Goal: Task Accomplishment & Management: Use online tool/utility

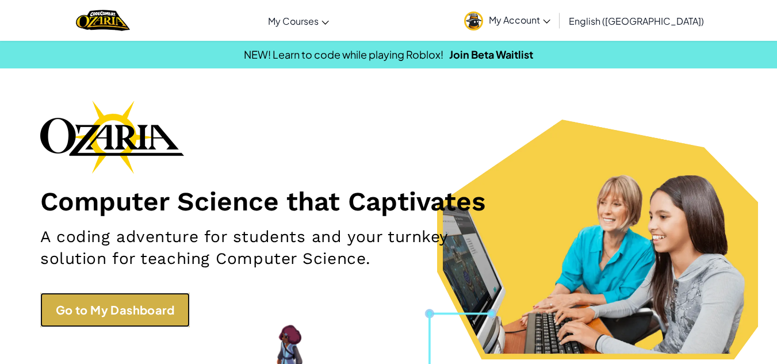
click at [141, 311] on link "Go to My Dashboard" at bounding box center [115, 310] width 150 height 35
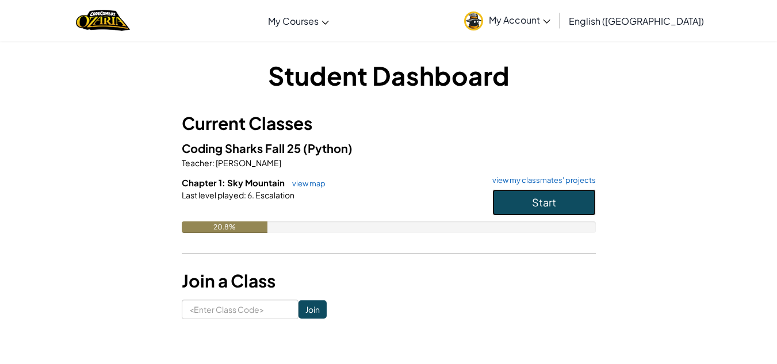
click at [536, 201] on span "Start" at bounding box center [544, 202] width 24 height 13
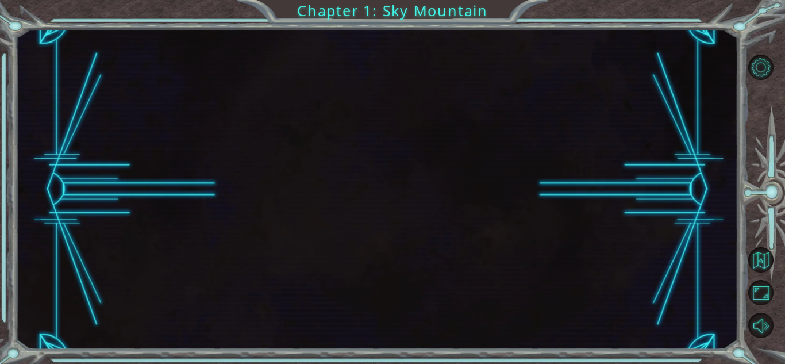
click at [527, 201] on div at bounding box center [377, 189] width 723 height 320
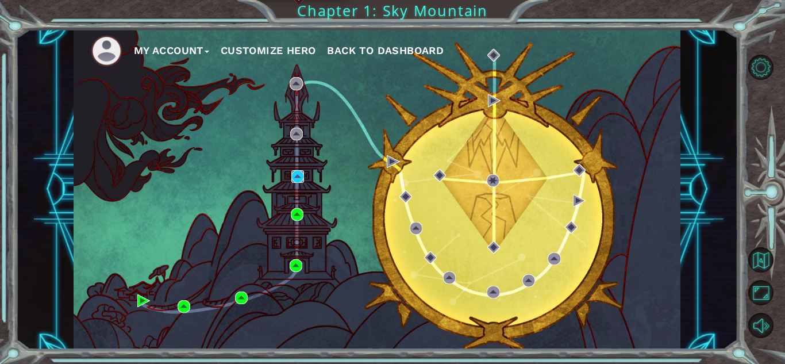
click at [297, 174] on img at bounding box center [298, 176] width 13 height 13
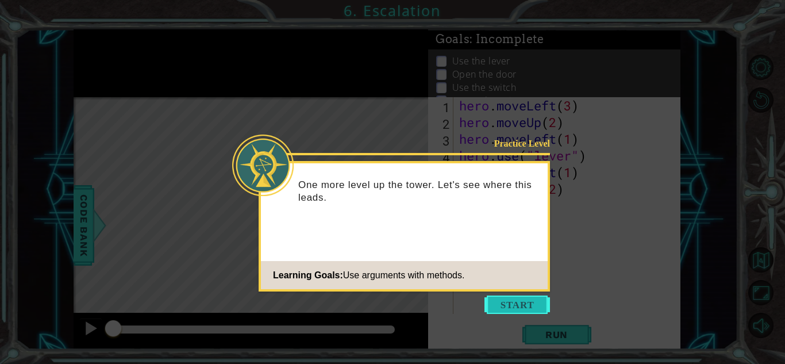
click at [511, 305] on button "Start" at bounding box center [518, 305] width 66 height 18
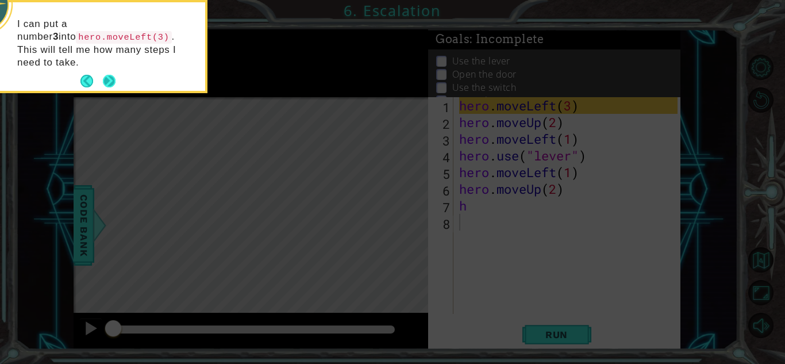
click at [112, 75] on button "Next" at bounding box center [109, 81] width 13 height 13
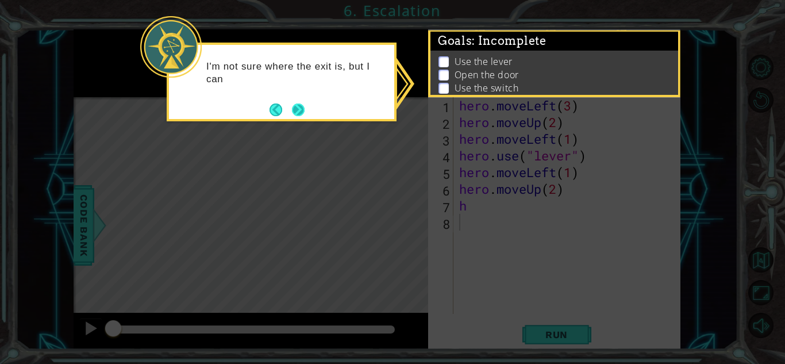
click at [305, 113] on button "Next" at bounding box center [298, 110] width 13 height 13
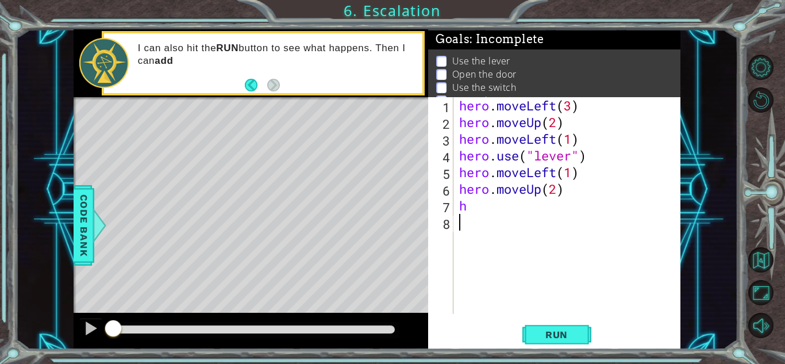
click at [496, 227] on div "hero . moveLeft ( 3 ) hero . moveUp ( 2 ) hero . moveLeft ( 1 ) hero . use ( "l…" at bounding box center [570, 222] width 227 height 250
click at [490, 213] on div "hero . moveLeft ( 3 ) hero . moveUp ( 2 ) hero . moveLeft ( 1 ) hero . use ( "l…" at bounding box center [570, 222] width 227 height 250
type textarea "h"
click at [574, 334] on span "Run" at bounding box center [556, 335] width 45 height 12
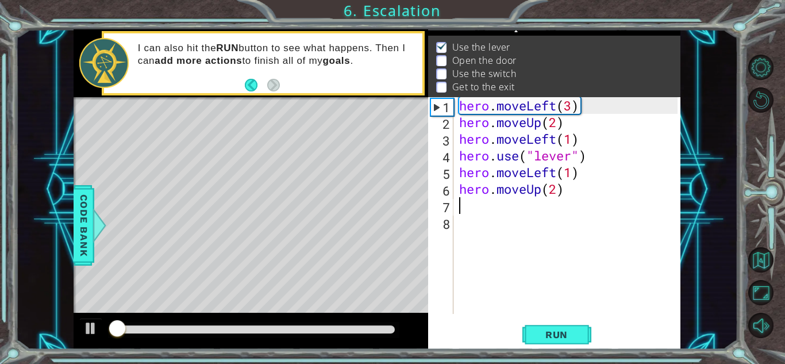
scroll to position [16, 0]
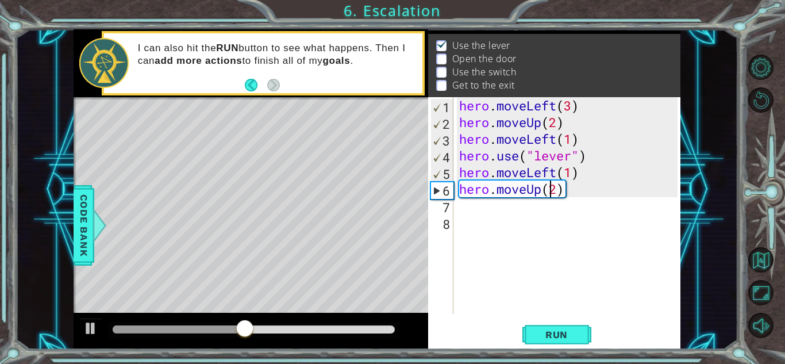
click at [550, 186] on div "hero . moveLeft ( 3 ) hero . moveUp ( 2 ) hero . moveLeft ( 1 ) hero . use ( "l…" at bounding box center [570, 222] width 227 height 250
type textarea "h"
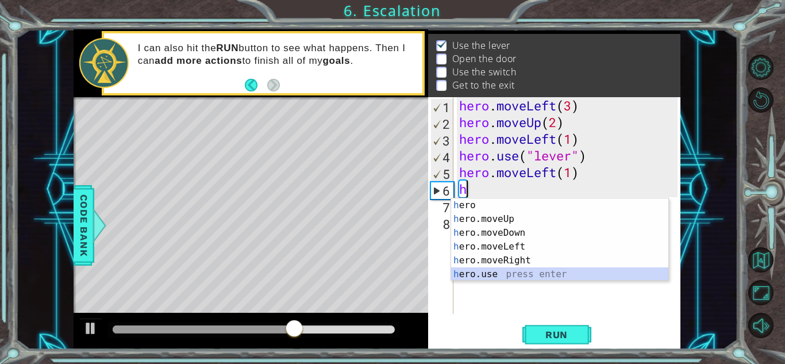
click at [499, 279] on div "h ero press enter h ero.moveUp press enter h ero.moveDown press enter h ero.mov…" at bounding box center [559, 253] width 217 height 110
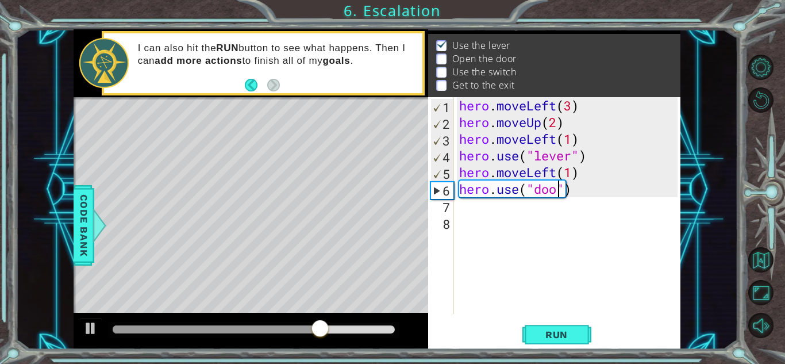
type textarea "hero.use("door")"
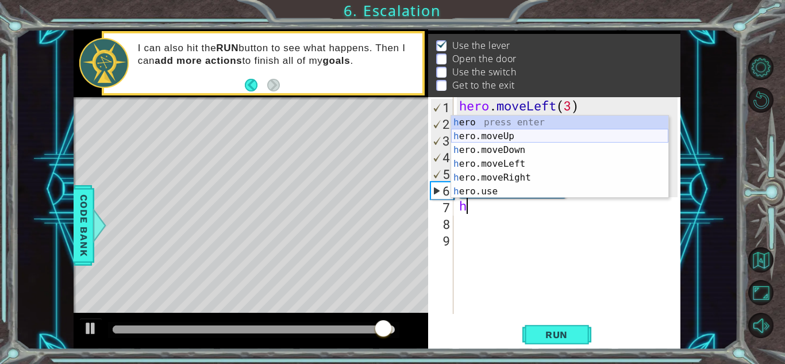
click at [524, 141] on div "h ero press enter h ero.moveUp press enter h ero.moveDown press enter h ero.mov…" at bounding box center [559, 171] width 217 height 110
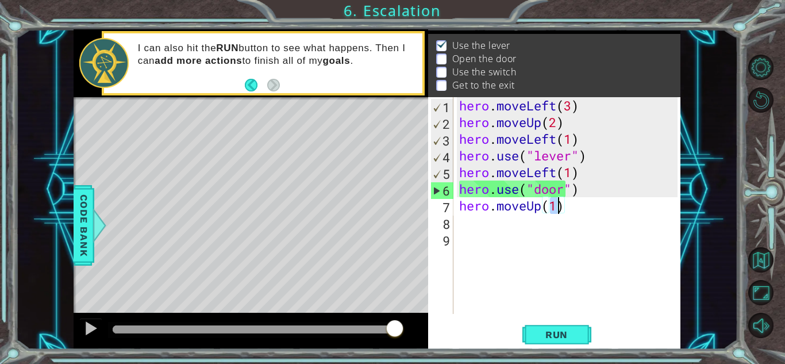
type textarea "hero.moveUp(2)"
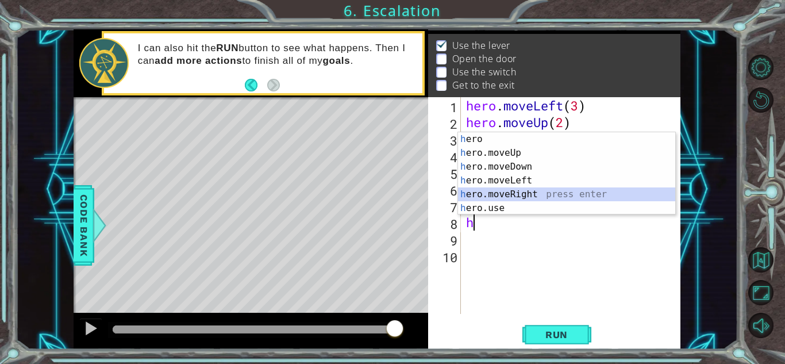
click at [497, 189] on div "h ero press enter h ero.moveUp press enter h ero.moveDown press enter h ero.mov…" at bounding box center [566, 187] width 217 height 110
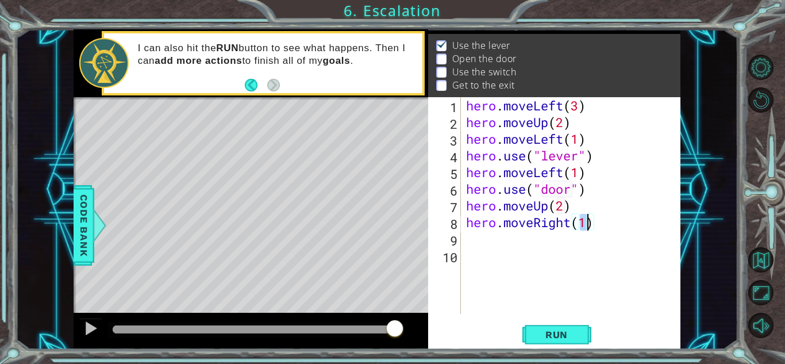
type textarea "hero.moveRight(2)"
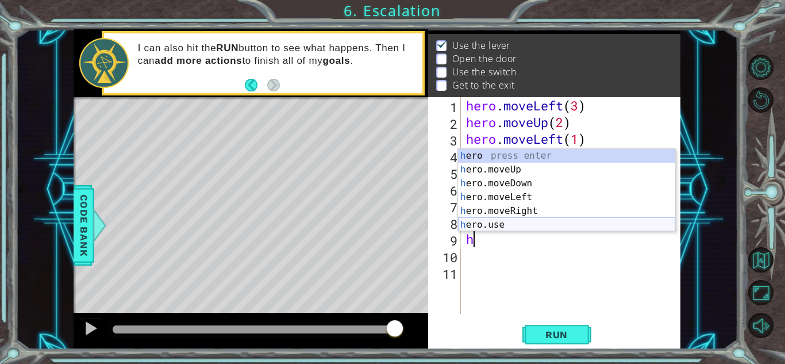
click at [472, 224] on div "h ero press enter h ero.moveUp press enter h ero.moveDown press enter h ero.mov…" at bounding box center [566, 204] width 217 height 110
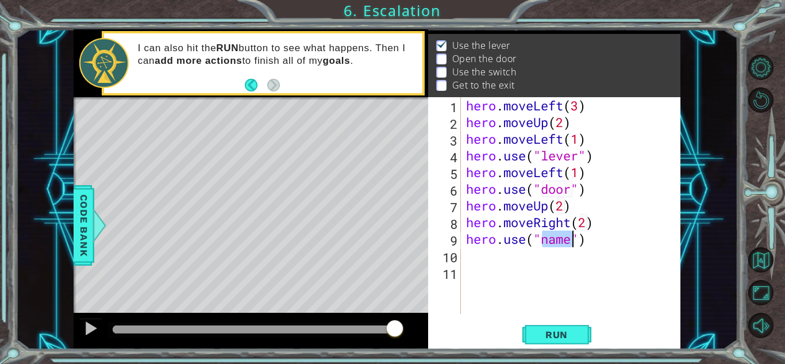
scroll to position [0, 3]
type textarea "hero.use("switch")"
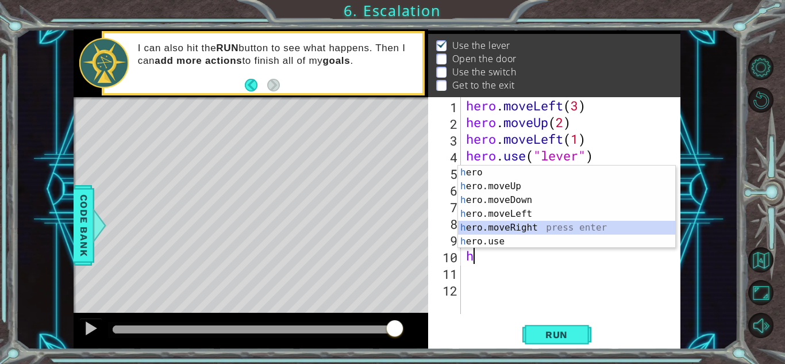
click at [524, 225] on div "h ero press enter h ero.moveUp press enter h ero.moveDown press enter h ero.mov…" at bounding box center [566, 221] width 217 height 110
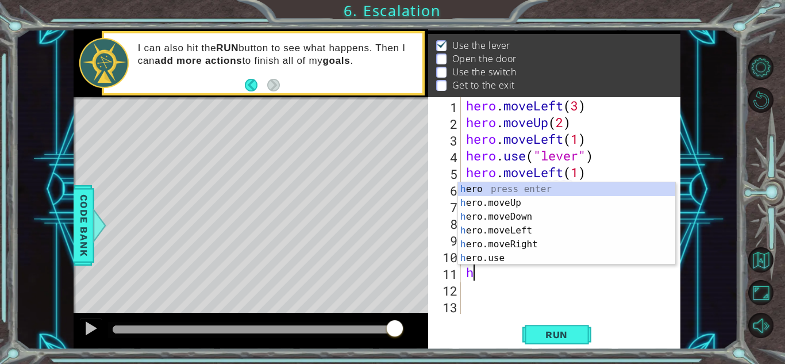
scroll to position [0, 5]
click at [500, 204] on div "h ero press enter h ero.moveUp press enter h ero.moveDown press enter h ero.mov…" at bounding box center [566, 237] width 217 height 110
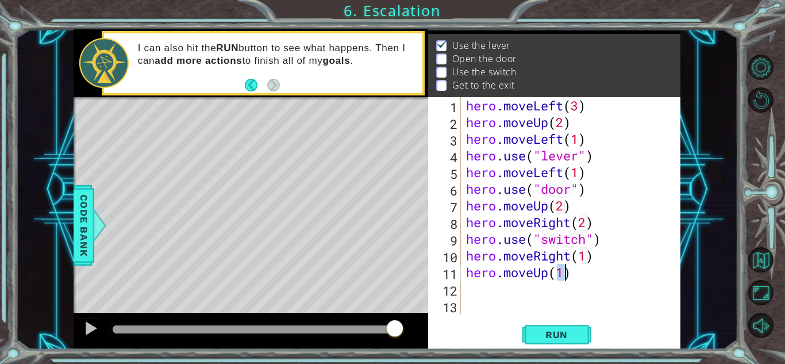
scroll to position [0, 4]
type textarea "hero.moveUp(1)"
click at [562, 335] on span "Run" at bounding box center [556, 335] width 45 height 12
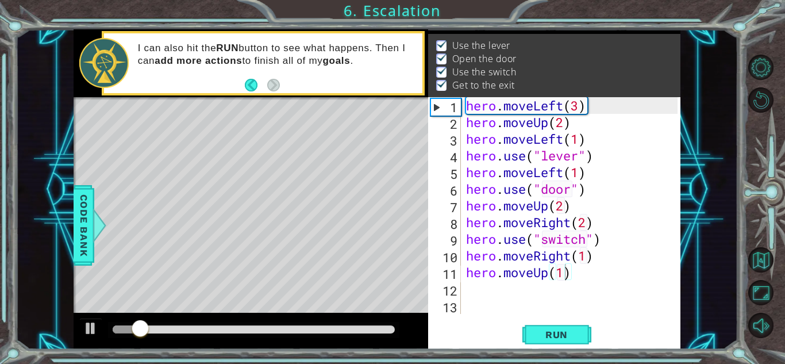
click at [400, 315] on div at bounding box center [251, 331] width 355 height 37
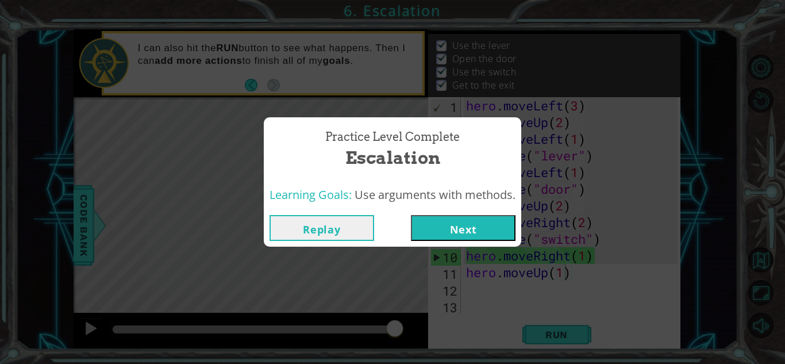
click at [472, 217] on button "Next" at bounding box center [463, 228] width 105 height 26
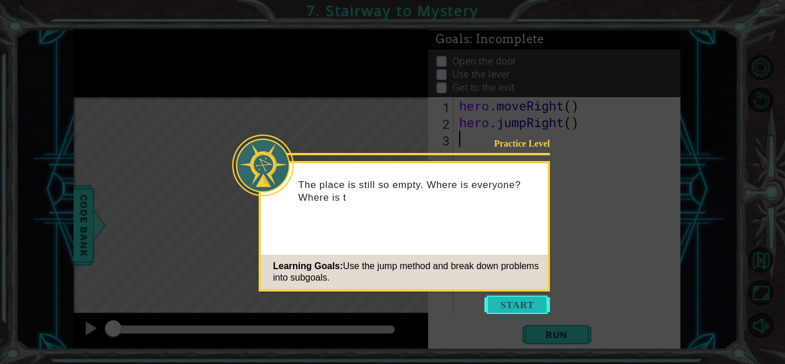
click at [509, 303] on button "Start" at bounding box center [518, 305] width 66 height 18
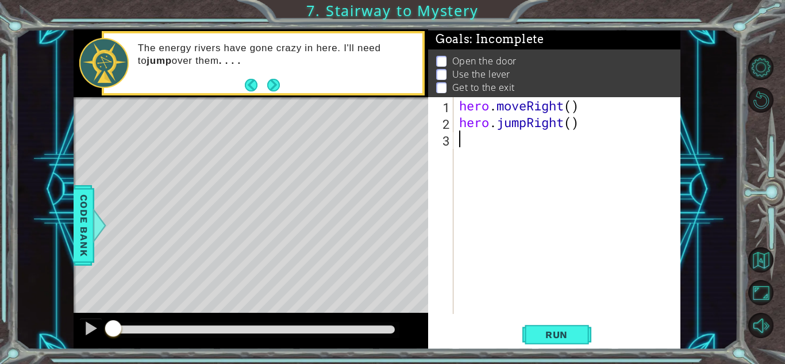
type textarea "h"
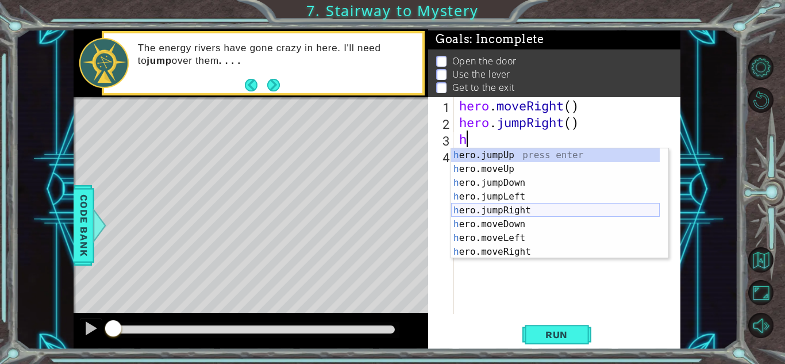
click at [525, 212] on div "h ero.jumpUp press enter h ero.moveUp press enter h ero.jumpDown press enter h …" at bounding box center [555, 217] width 209 height 138
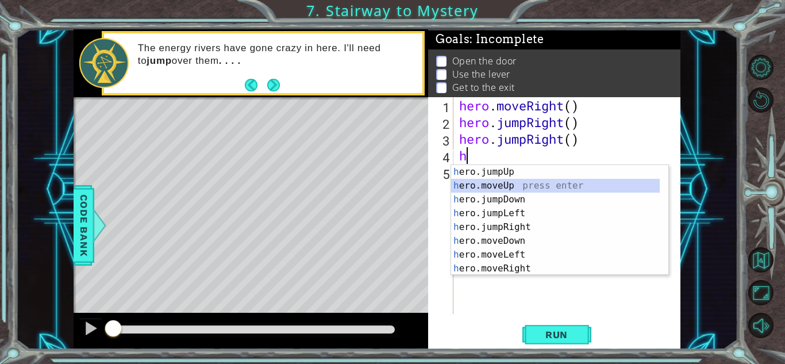
click at [508, 187] on div "h ero.jumpUp press enter h ero.moveUp press enter h ero.jumpDown press enter h …" at bounding box center [555, 234] width 209 height 138
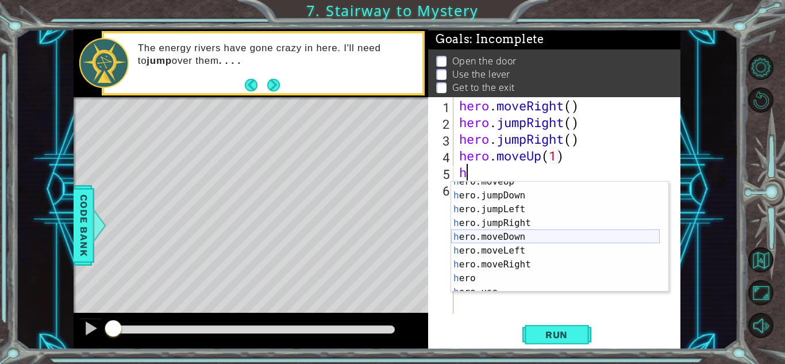
scroll to position [28, 0]
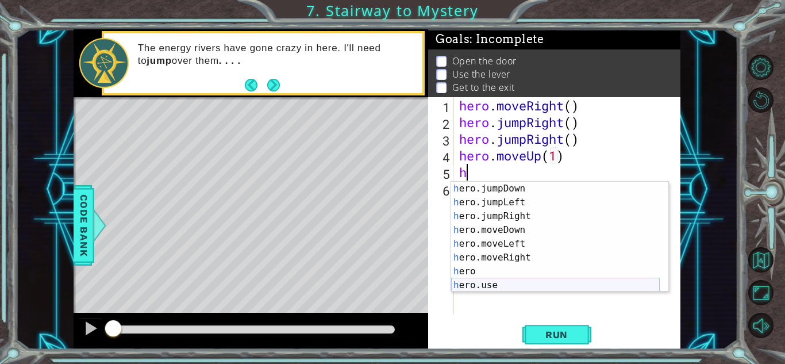
click at [474, 283] on div "h ero.jumpDown press enter h ero.jumpLeft press enter h ero.jumpRight press ent…" at bounding box center [555, 251] width 209 height 138
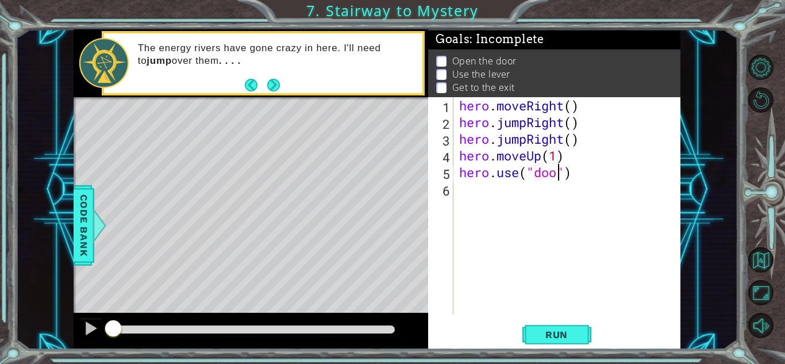
type textarea "hero.use("door")"
click at [508, 198] on div "hero . moveRight ( ) hero . jumpRight ( ) hero . jumpRight ( ) hero . moveUp ( …" at bounding box center [570, 222] width 227 height 250
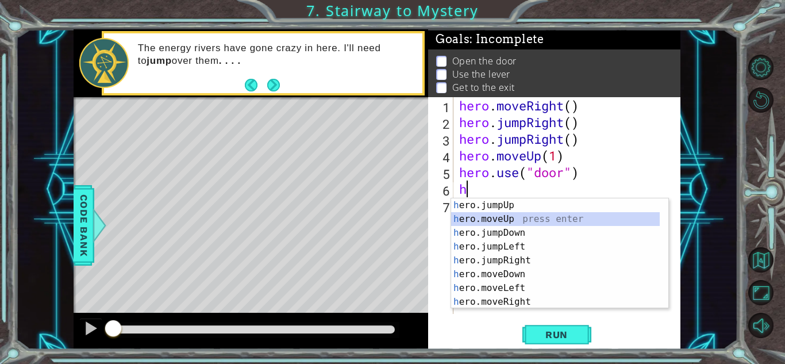
click at [513, 217] on div "h ero.jumpUp press enter h ero.moveUp press enter h ero.jumpDown press enter h …" at bounding box center [555, 267] width 209 height 138
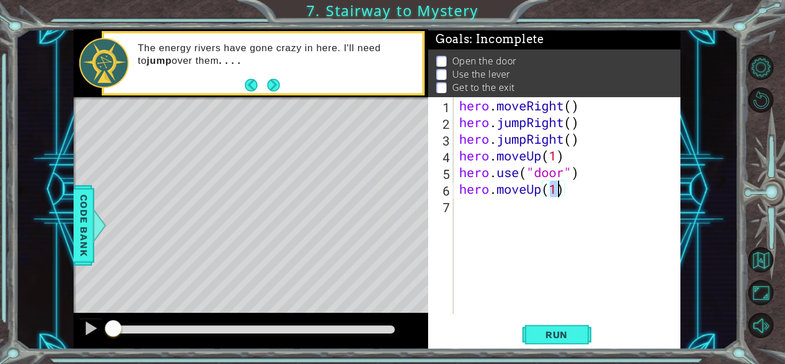
type textarea "hero.moveUp(2)"
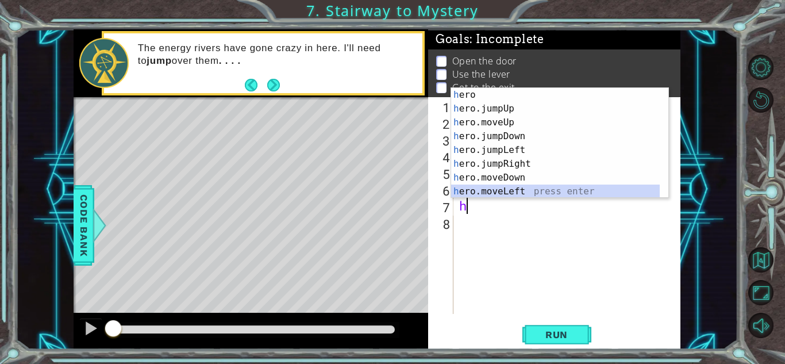
click at [518, 193] on div "h ero press enter h ero.jumpUp press enter h ero.moveUp press enter h ero.jumpD…" at bounding box center [555, 157] width 209 height 138
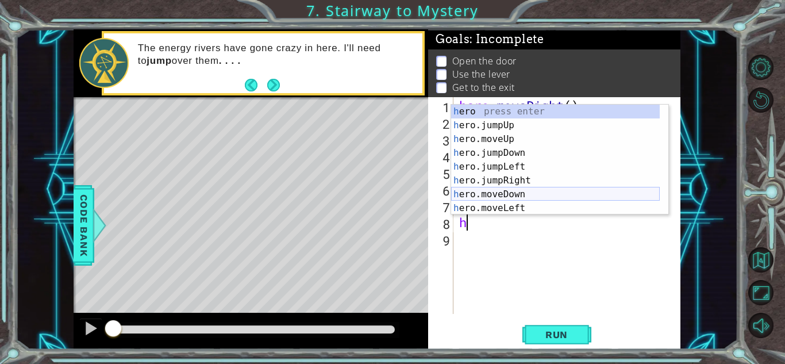
scroll to position [28, 0]
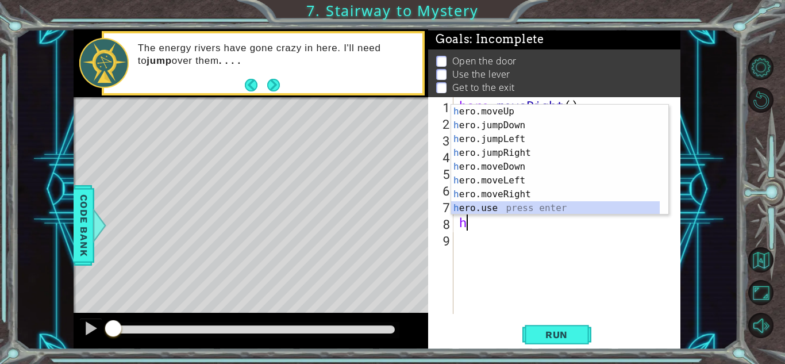
click at [501, 205] on div "h ero.moveUp press enter h ero.jumpDown press enter h ero.jumpLeft press enter …" at bounding box center [555, 174] width 209 height 138
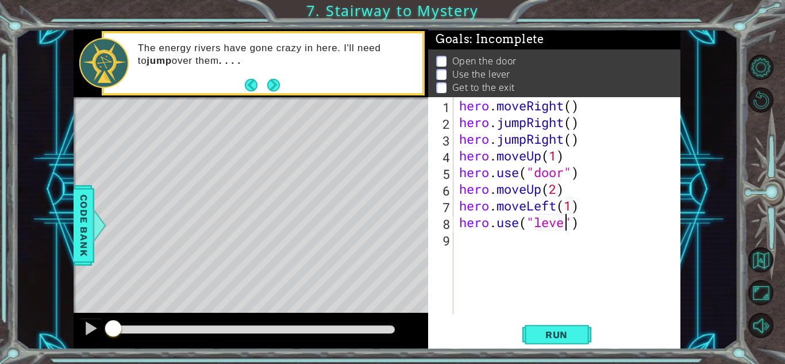
type textarea "hero.use("lever")"
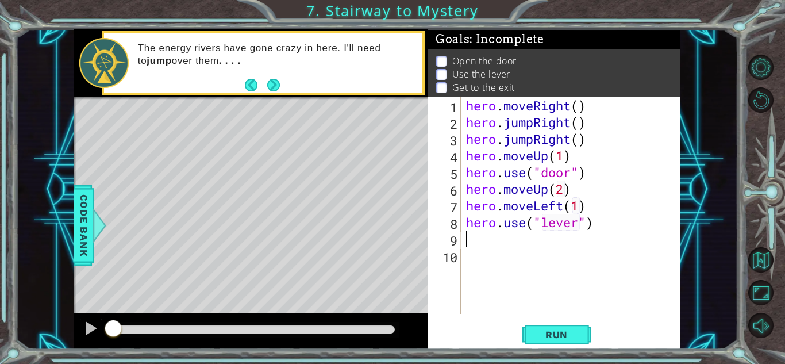
scroll to position [0, 0]
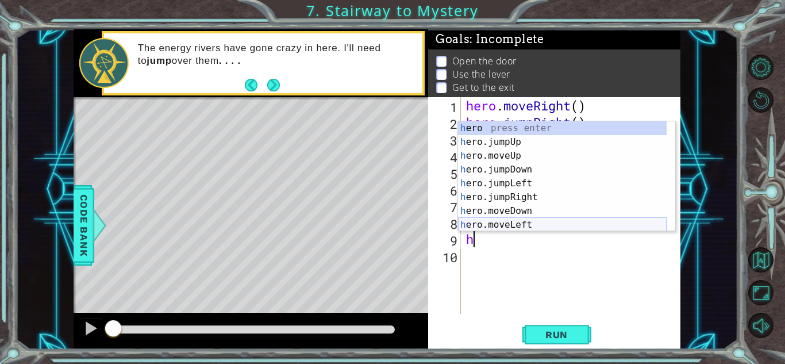
click at [501, 222] on div "h ero press enter h ero.jumpUp press enter h ero.moveUp press enter h ero.jumpD…" at bounding box center [562, 190] width 209 height 138
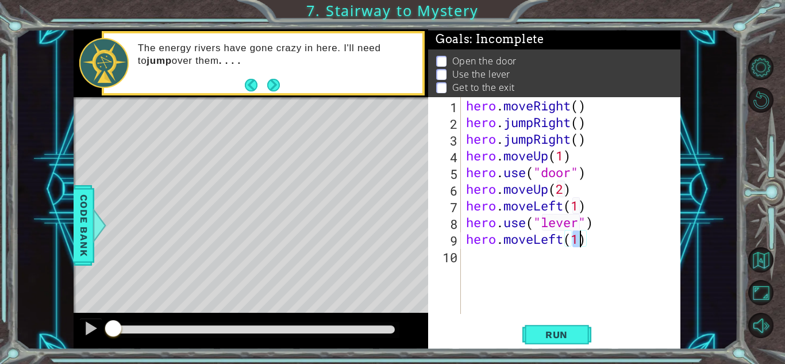
type textarea "hero.moveLeft(2)"
click at [500, 257] on div "hero . moveRight ( ) hero . jumpRight ( ) hero . jumpRight ( ) hero . moveUp ( …" at bounding box center [574, 222] width 220 height 250
type textarea "h"
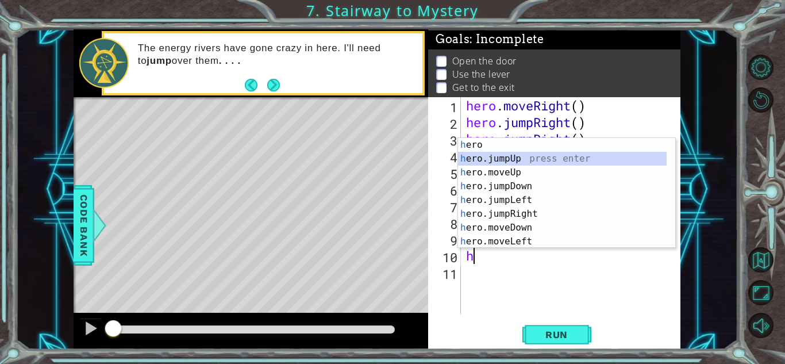
click at [539, 158] on div "h ero press enter h ero.jumpUp press enter h ero.moveUp press enter h ero.jumpD…" at bounding box center [562, 207] width 209 height 138
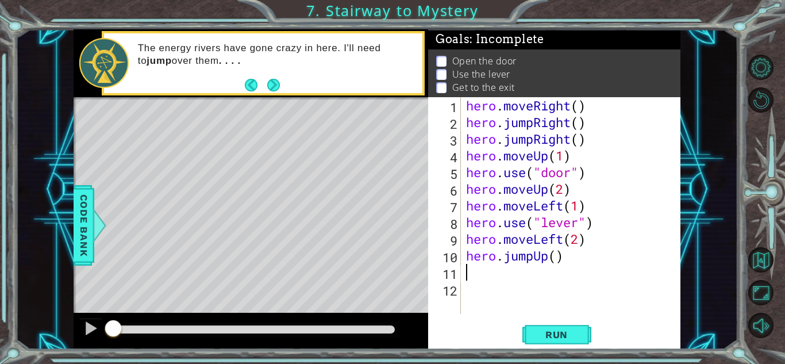
type textarea "h"
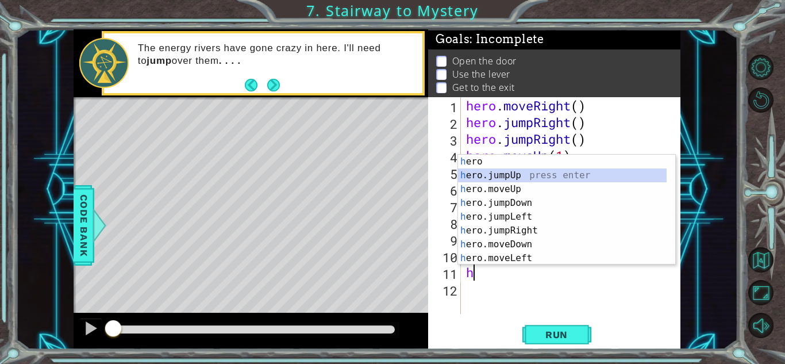
click at [486, 177] on div "h ero press enter h ero.jumpUp press enter h ero.moveUp press enter h ero.jumpD…" at bounding box center [562, 224] width 209 height 138
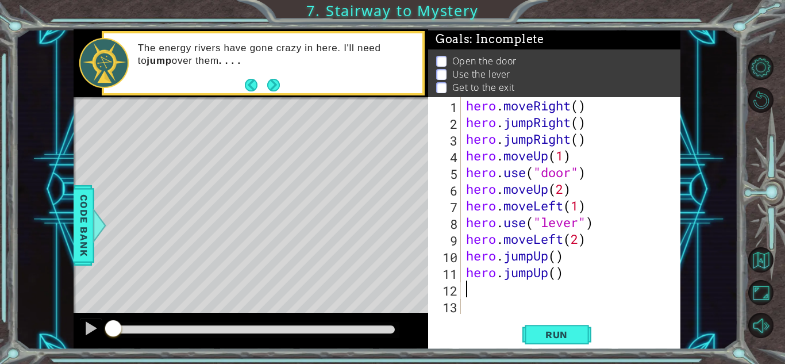
type textarea "h"
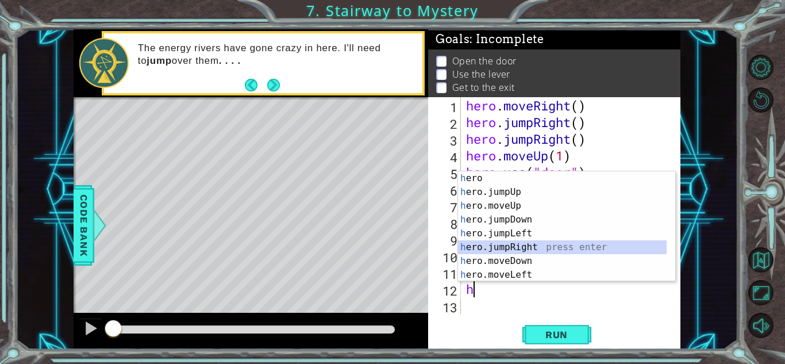
click at [515, 250] on div "h ero press enter h ero.jumpUp press enter h ero.moveUp press enter h ero.jumpD…" at bounding box center [562, 240] width 209 height 138
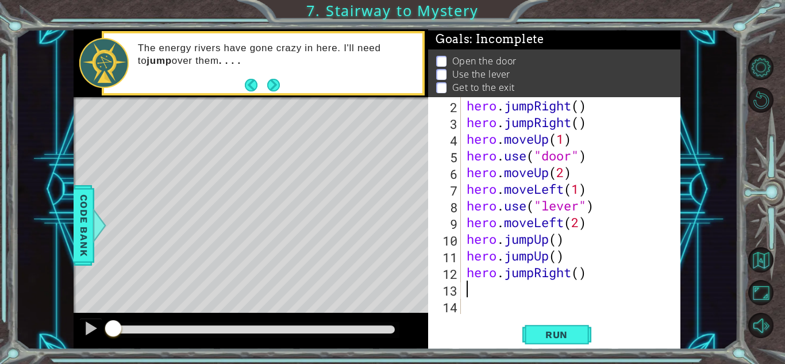
scroll to position [17, 0]
click at [580, 277] on div "hero . jumpRight ( ) hero . jumpRight ( ) hero . moveUp ( 1 ) hero . use ( "doo…" at bounding box center [570, 222] width 210 height 250
type textarea "hero.jumpRight(2)"
click at [568, 341] on button "Run" at bounding box center [557, 334] width 69 height 25
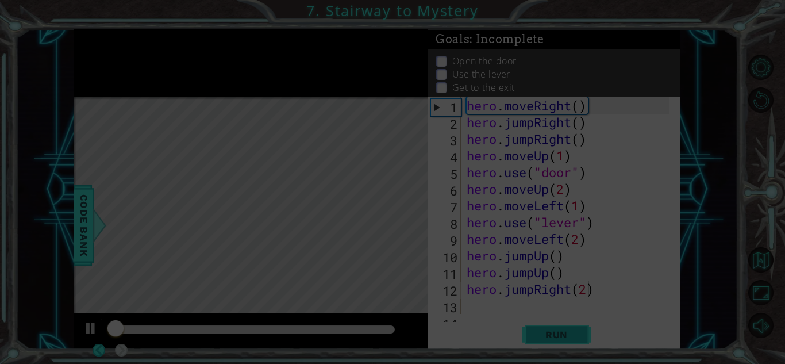
scroll to position [0, 0]
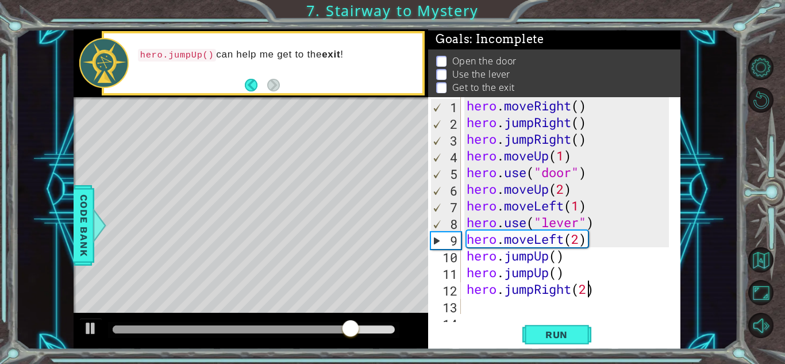
click at [616, 299] on div "hero . moveRight ( ) hero . jumpRight ( ) hero . jumpRight ( ) hero . moveUp ( …" at bounding box center [570, 222] width 210 height 250
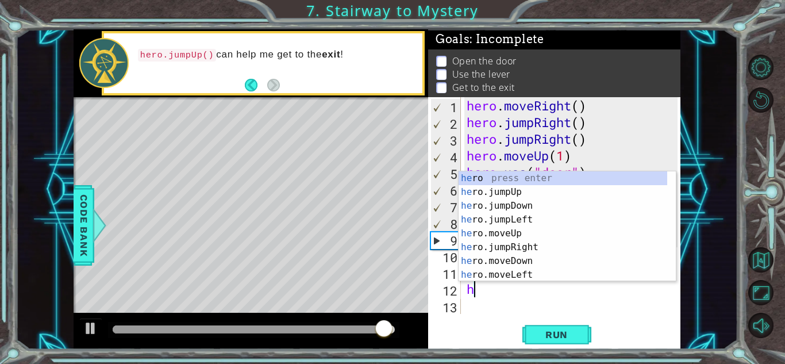
type textarea "h"
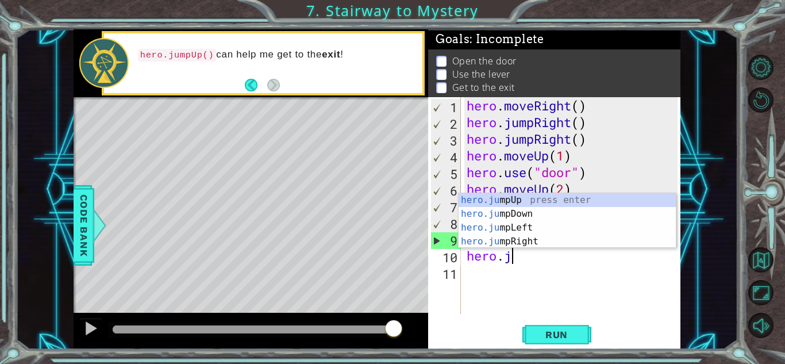
type textarea "h"
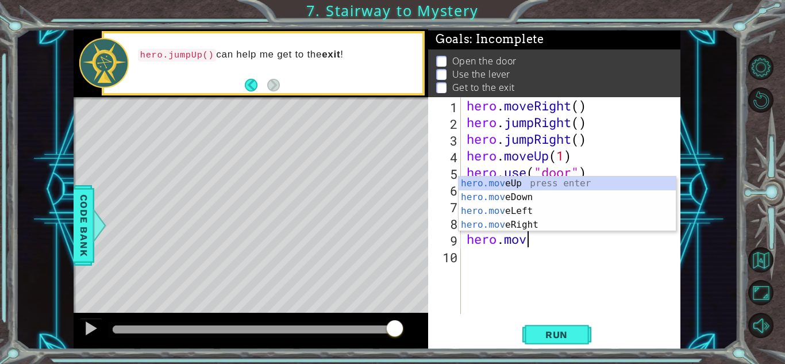
type textarea "h"
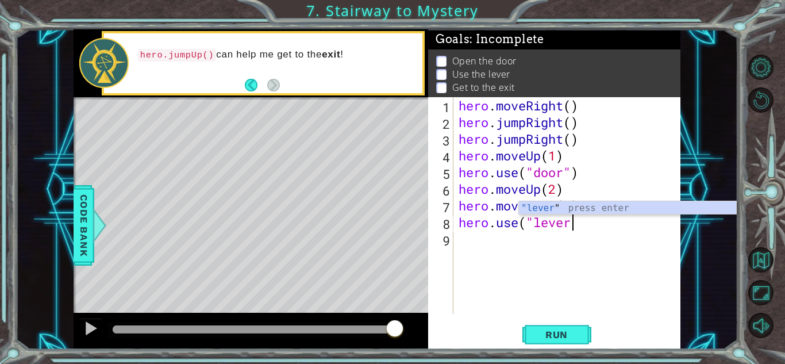
type textarea "h"
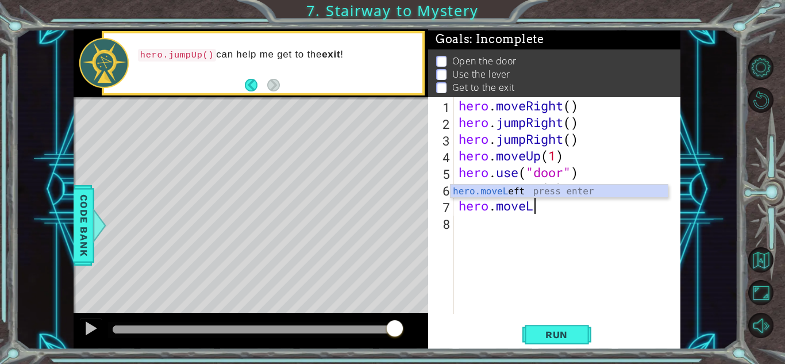
type textarea "h"
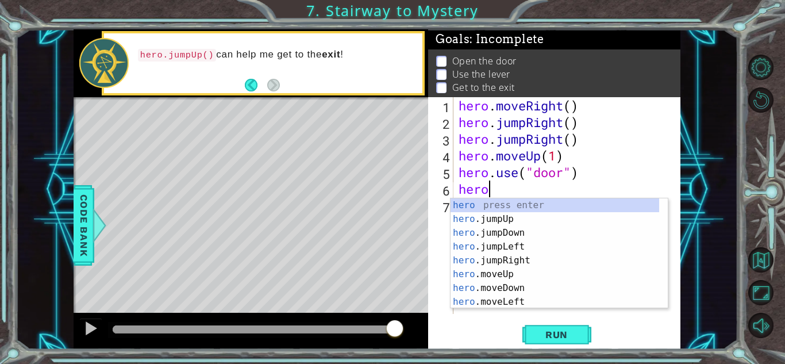
type textarea "h"
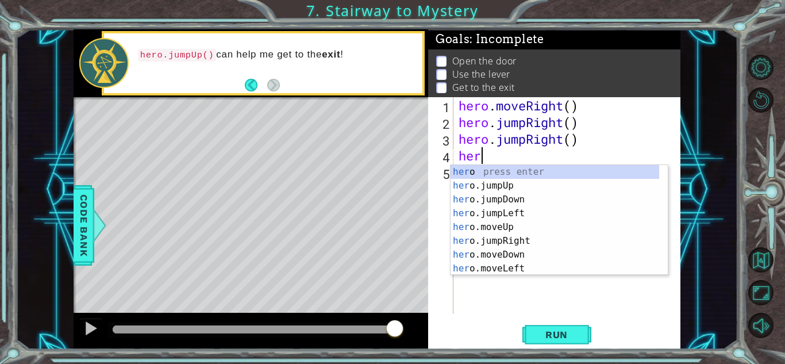
type textarea "h"
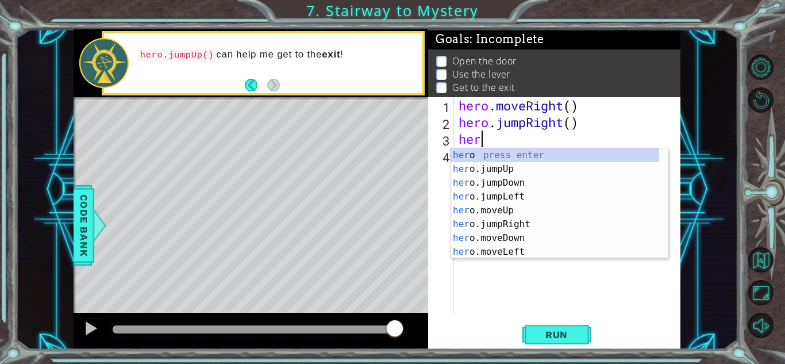
type textarea "h"
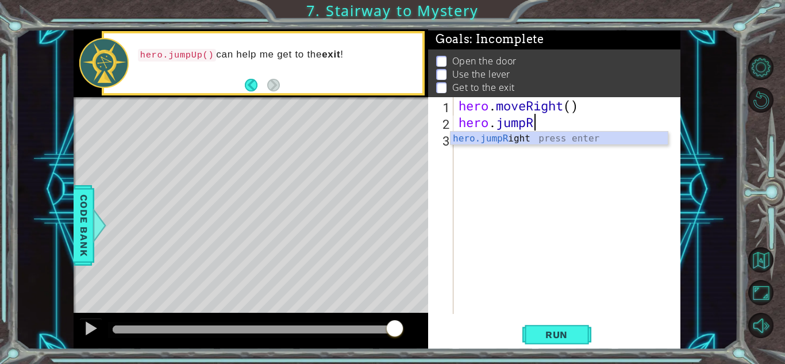
type textarea "h"
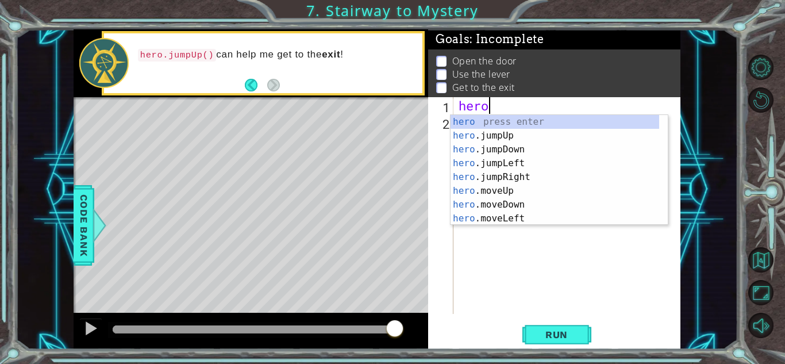
type textarea "h"
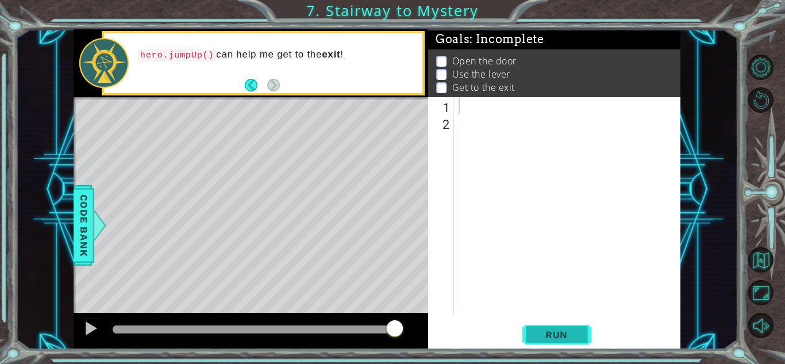
click at [569, 326] on button "Run" at bounding box center [557, 334] width 69 height 25
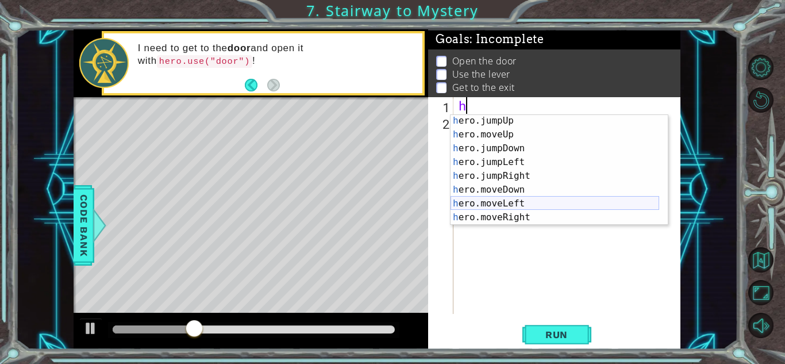
scroll to position [28, 0]
click at [520, 202] on div "h ero.moveUp press enter h ero.jumpDown press enter h ero.jumpLeft press enter …" at bounding box center [555, 184] width 209 height 138
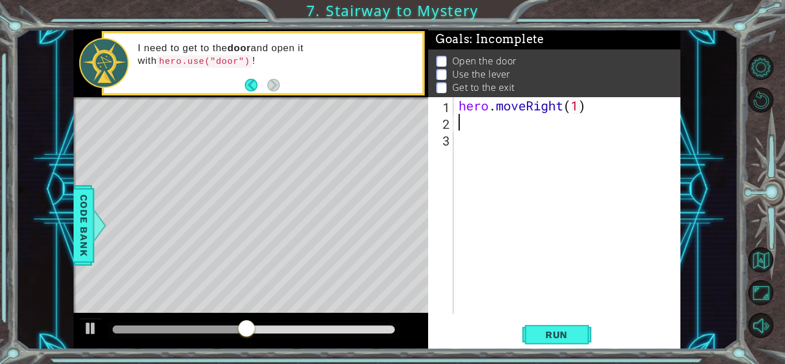
type textarea "hero.moveRight(1)h"
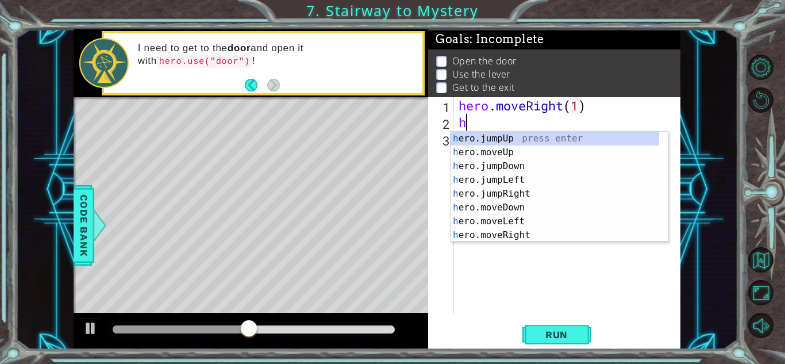
scroll to position [0, 0]
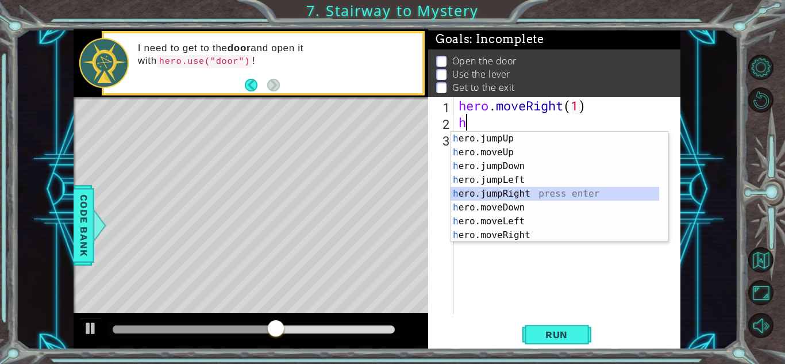
click at [547, 198] on div "h ero.jumpUp press enter h ero.moveUp press enter h ero.jumpDown press enter h …" at bounding box center [555, 201] width 209 height 138
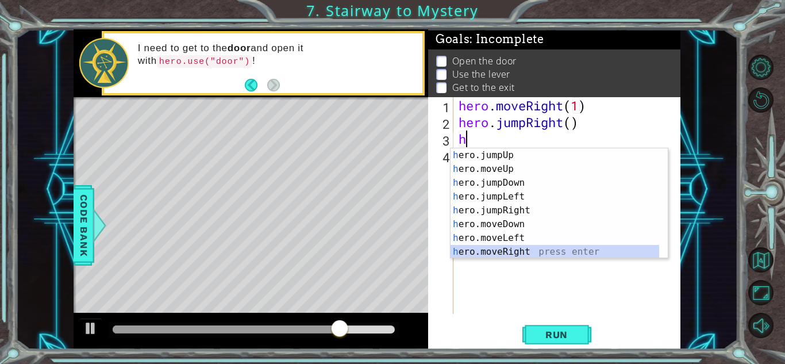
click at [522, 252] on div "h ero.jumpUp press enter h ero.moveUp press enter h ero.jumpDown press enter h …" at bounding box center [555, 217] width 209 height 138
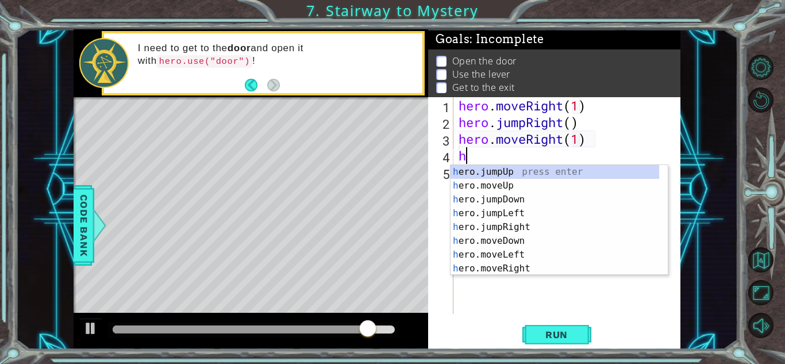
scroll to position [0, 5]
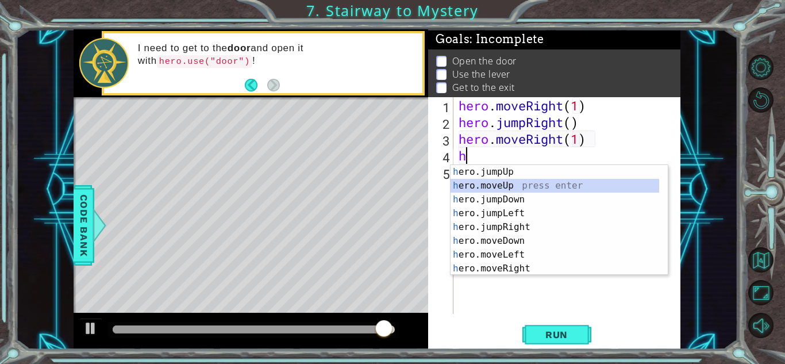
click at [520, 184] on div "h ero.jumpUp press enter h ero.moveUp press enter h ero.jumpDown press enter h …" at bounding box center [555, 234] width 209 height 138
type textarea "hero.moveUp(1)"
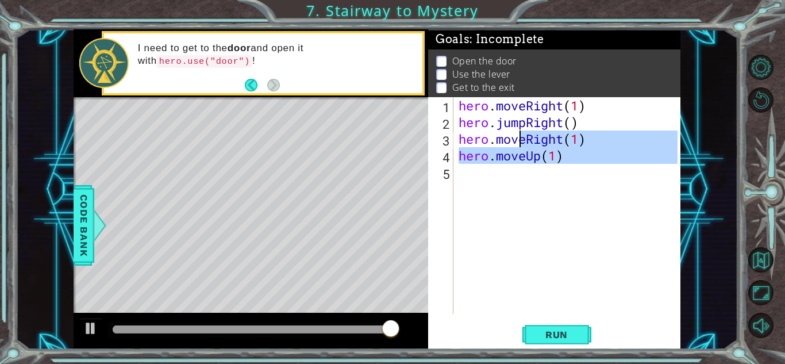
click at [520, 184] on div "hero . moveRight ( 1 ) hero . jumpRight ( ) hero . moveRight ( 1 ) hero . moveU…" at bounding box center [570, 222] width 227 height 250
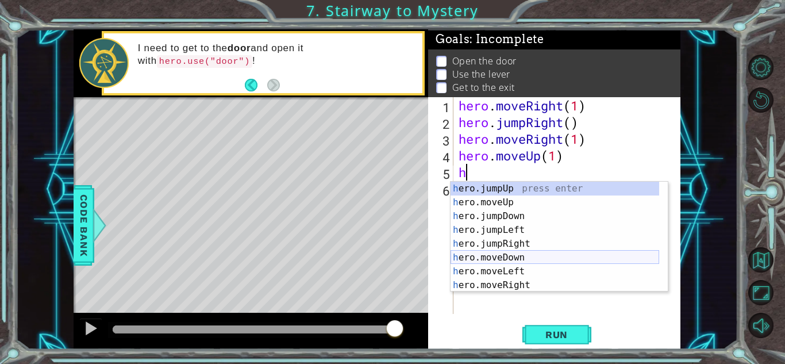
scroll to position [28, 0]
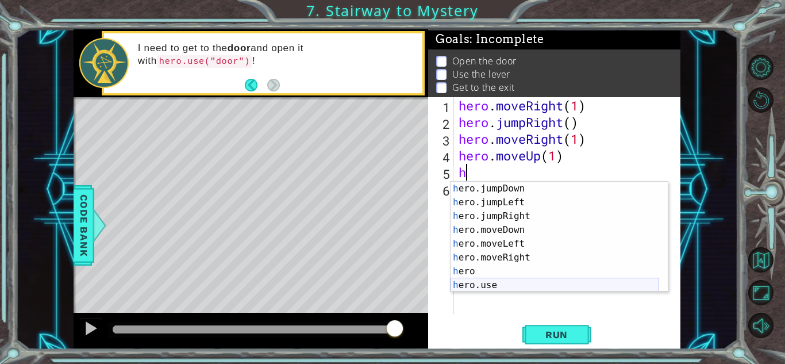
click at [492, 285] on div "h ero.jumpDown press enter h ero.jumpLeft press enter h ero.jumpRight press ent…" at bounding box center [555, 251] width 209 height 138
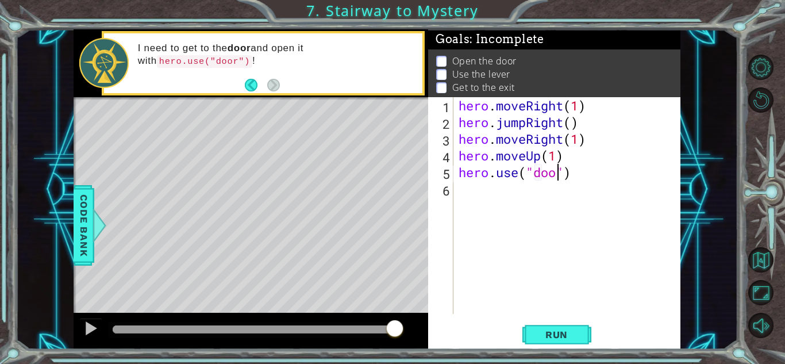
type textarea "hero.use("door")"
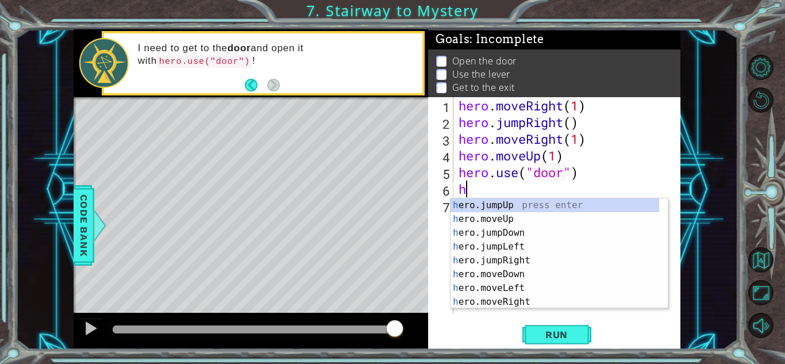
scroll to position [0, 0]
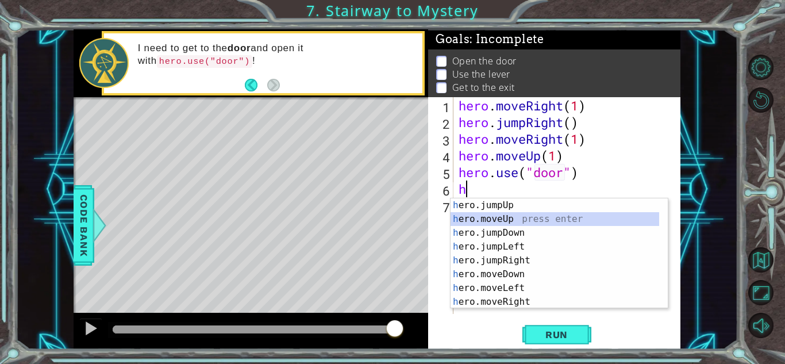
click at [490, 220] on div "h ero.jumpUp press enter h ero.moveUp press enter h ero.jumpDown press enter h …" at bounding box center [555, 267] width 209 height 138
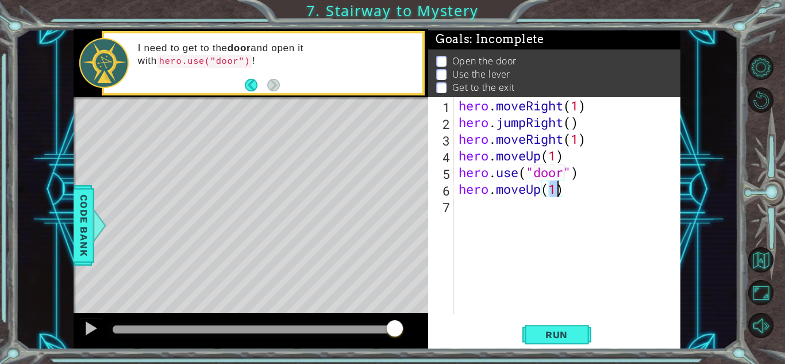
type textarea "hero.moveUp(2)"
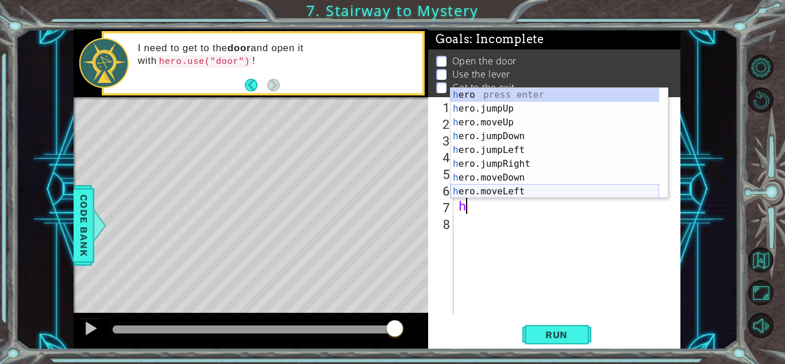
click at [503, 192] on div "h ero press enter h ero.jumpUp press enter h ero.moveUp press enter h ero.jumpD…" at bounding box center [555, 157] width 209 height 138
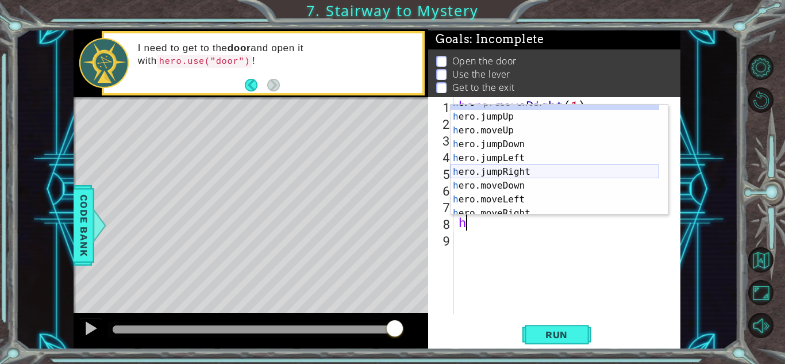
scroll to position [28, 0]
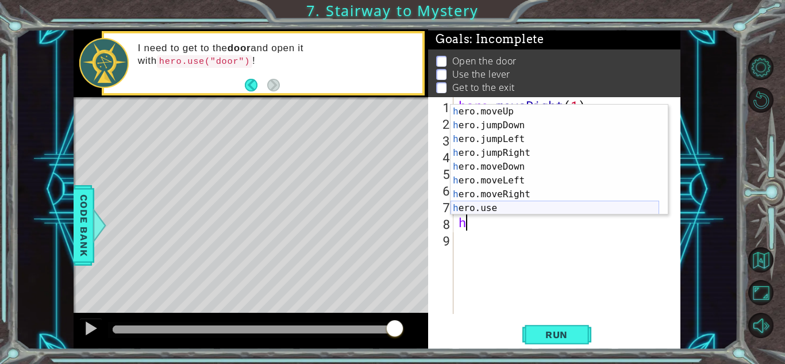
click at [492, 208] on div "h ero.moveUp press enter h ero.jumpDown press enter h ero.jumpLeft press enter …" at bounding box center [555, 174] width 209 height 138
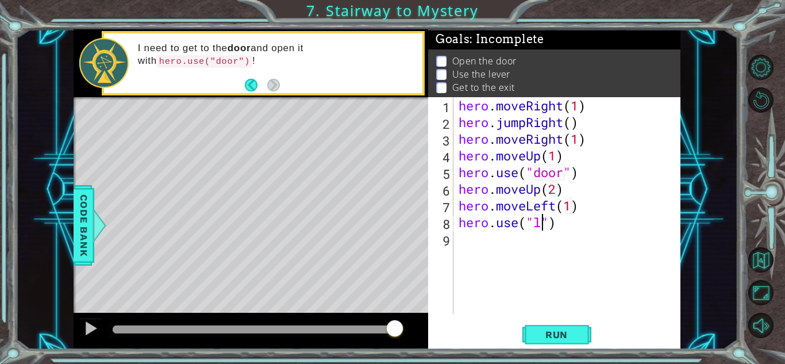
scroll to position [0, 3]
type textarea "hero.use("lever")"
click at [503, 246] on div "hero . moveRight ( 1 ) hero . jumpRight ( ) hero . moveRight ( 1 ) hero . moveU…" at bounding box center [570, 222] width 227 height 250
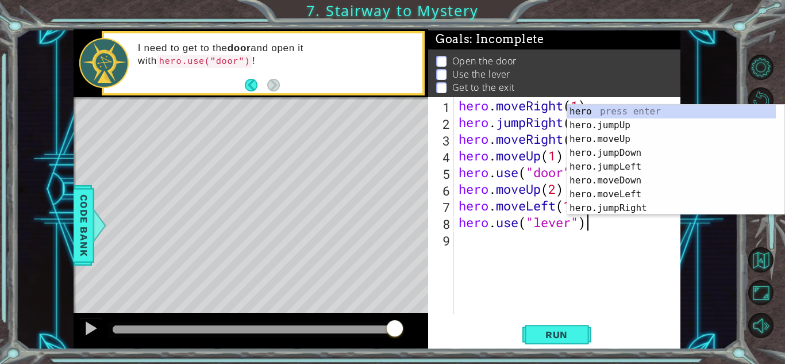
scroll to position [0, 0]
type textarea "hero.use("lever")"
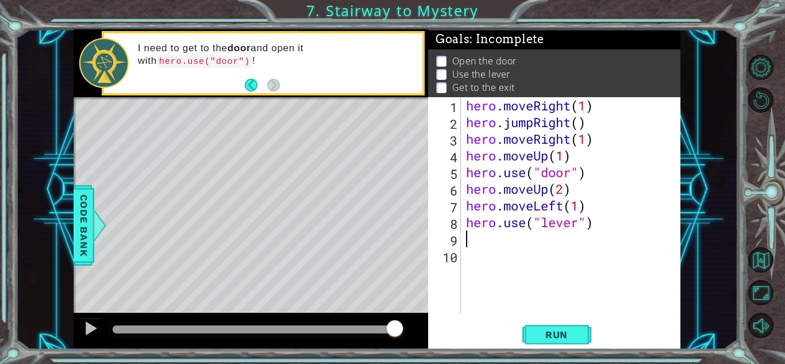
type textarea "h"
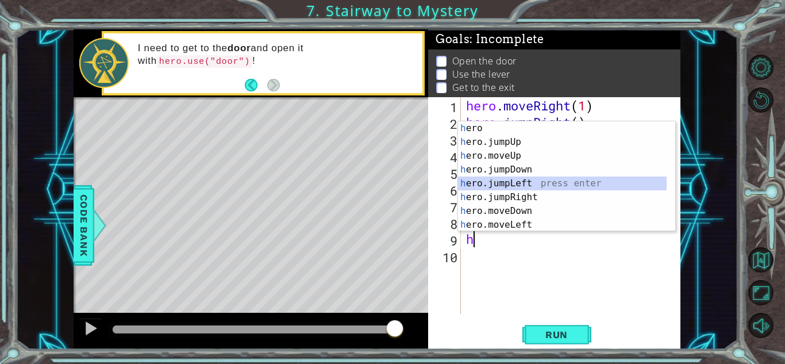
click at [486, 181] on div "h ero press enter h ero.jumpUp press enter h ero.moveUp press enter h ero.jumpD…" at bounding box center [562, 190] width 209 height 138
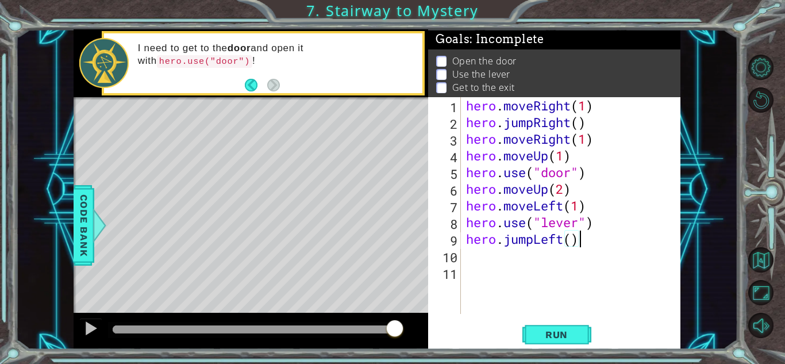
click at [585, 246] on div "hero . moveRight ( 1 ) hero . jumpRight ( ) hero . moveRight ( 1 ) hero . moveU…" at bounding box center [574, 222] width 220 height 250
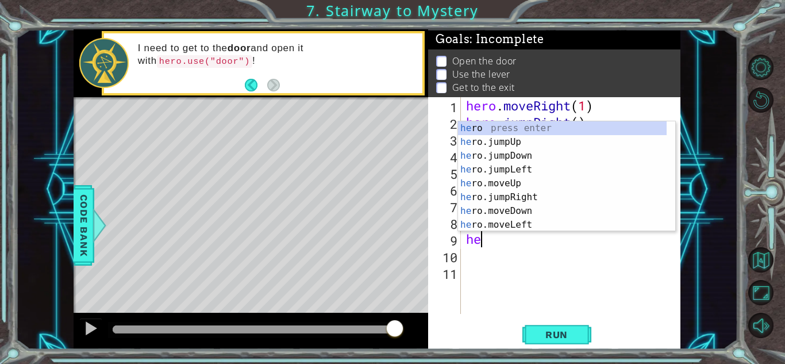
type textarea "h"
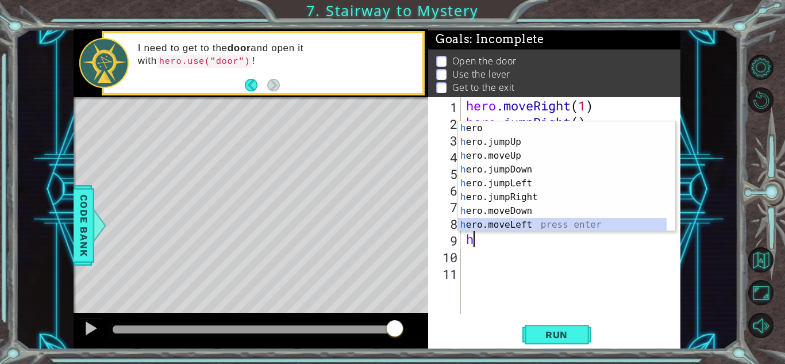
click at [537, 226] on div "h ero press enter h ero.jumpUp press enter h ero.moveUp press enter h ero.jumpD…" at bounding box center [562, 190] width 209 height 138
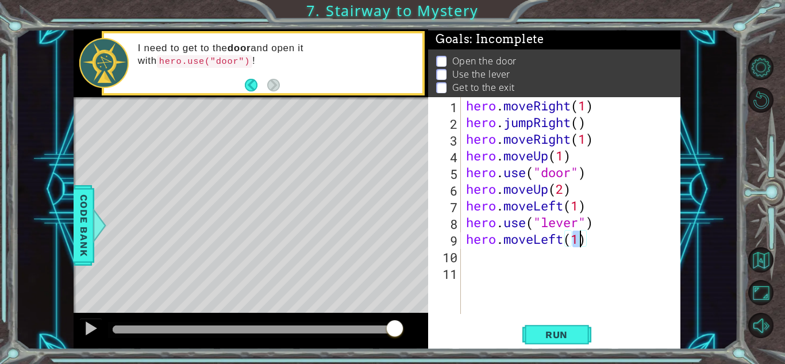
type textarea "hero.moveLeft(2)"
type textarea "h"
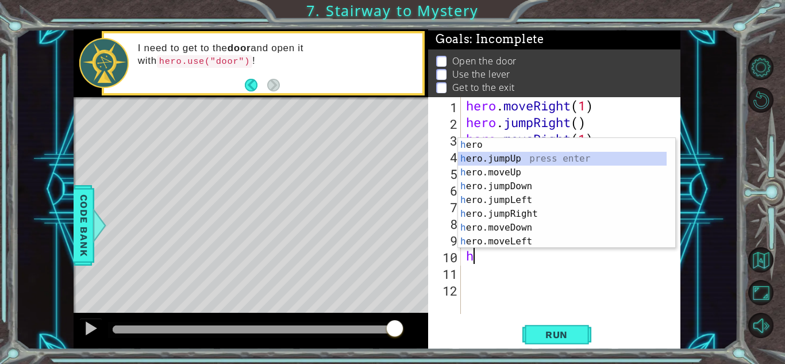
click at [496, 158] on div "h ero press enter h ero.jumpUp press enter h ero.moveUp press enter h ero.jumpD…" at bounding box center [562, 207] width 209 height 138
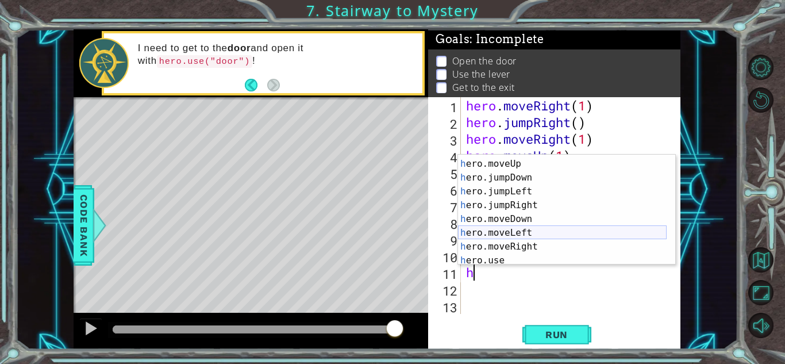
scroll to position [28, 0]
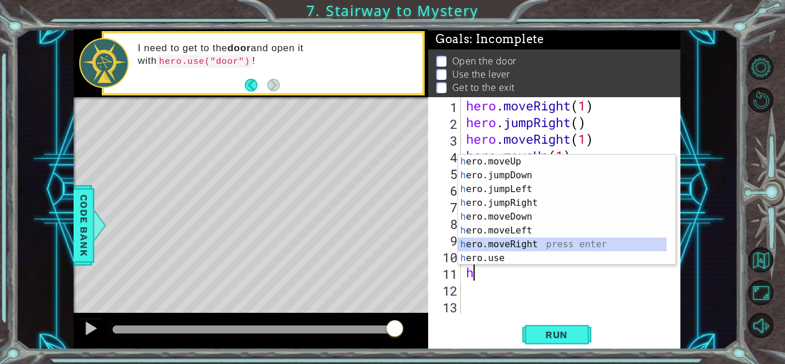
click at [519, 246] on div "h ero.moveUp press enter h ero.jumpDown press enter h ero.jumpLeft press enter …" at bounding box center [562, 224] width 209 height 138
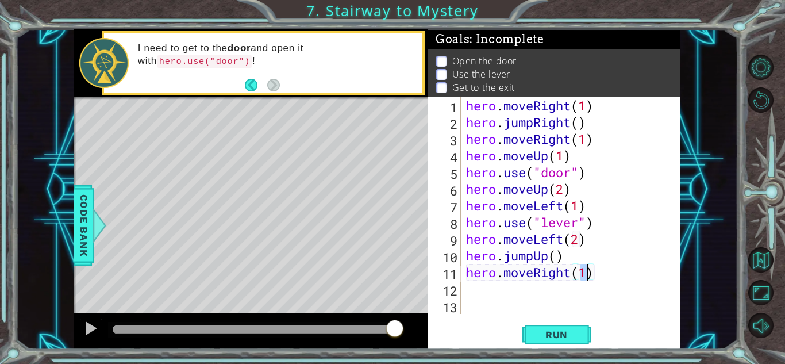
type textarea "hero.moveRight(2)"
click at [569, 347] on button "Run" at bounding box center [557, 334] width 69 height 25
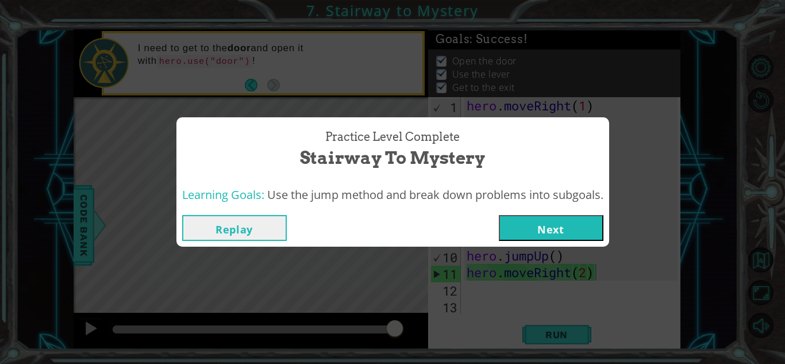
click at [579, 237] on button "Next" at bounding box center [551, 228] width 105 height 26
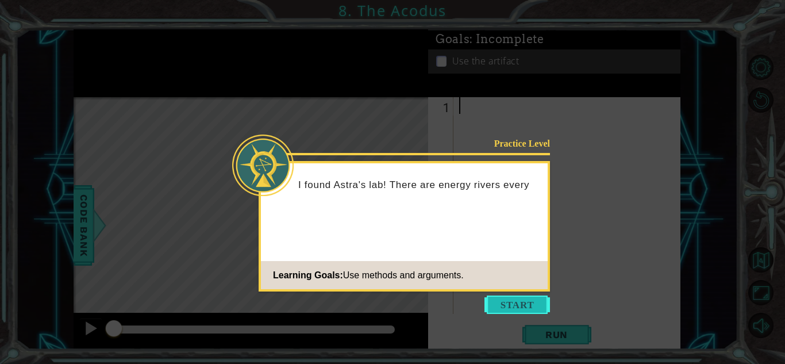
click at [515, 307] on button "Start" at bounding box center [518, 305] width 66 height 18
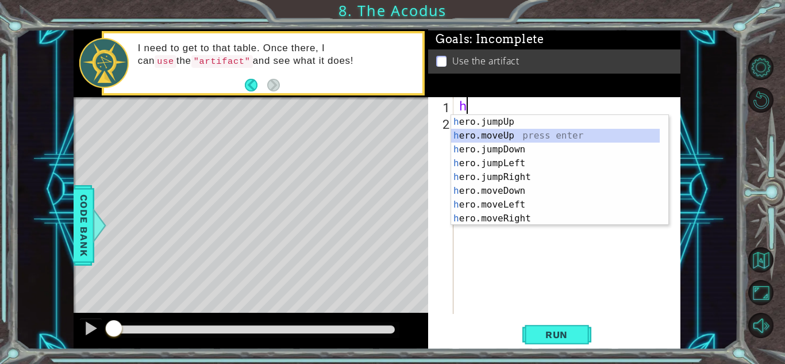
click at [506, 137] on div "h ero.jumpUp press enter h ero.moveUp press enter h ero.jumpDown press enter h …" at bounding box center [555, 184] width 209 height 138
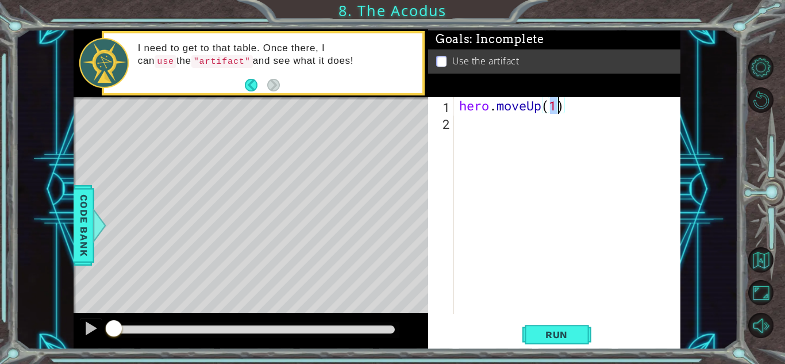
type textarea "hero.moveUp(2)"
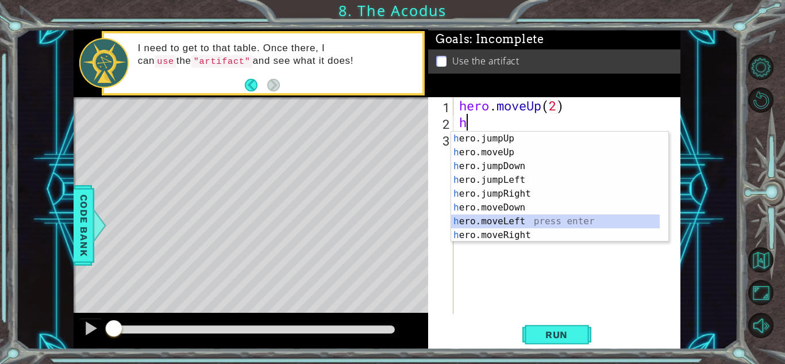
click at [515, 223] on div "h ero.jumpUp press enter h ero.moveUp press enter h ero.jumpDown press enter h …" at bounding box center [555, 201] width 209 height 138
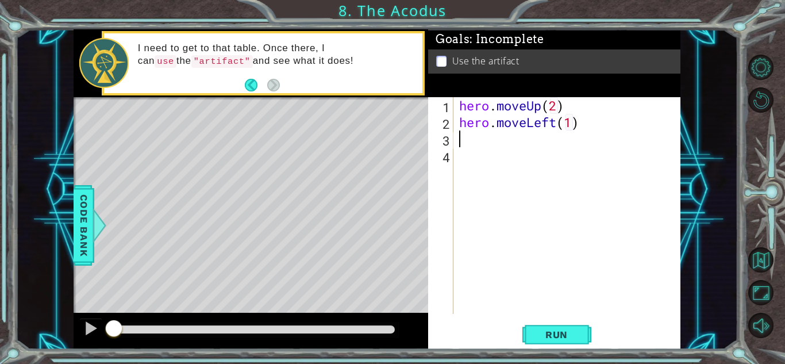
type textarea "hero.moveLeft(1)h"
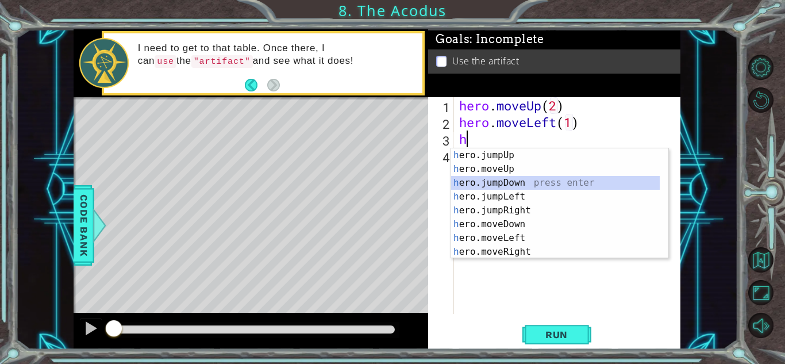
click at [519, 182] on div "h ero.jumpUp press enter h ero.moveUp press enter h ero.jumpDown press enter h …" at bounding box center [555, 217] width 209 height 138
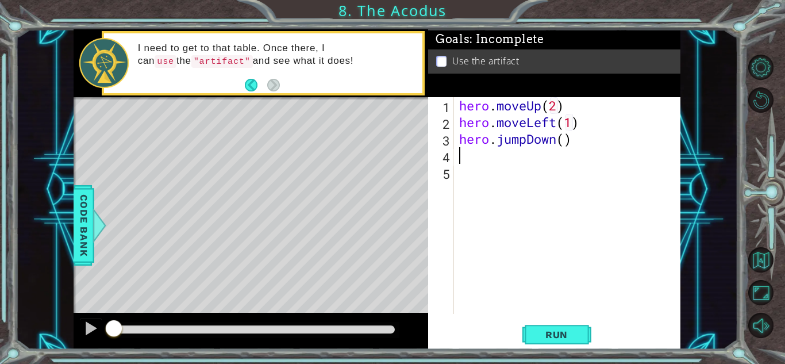
click at [580, 143] on div "hero . moveUp ( 2 ) hero . moveLeft ( 1 ) hero . jumpDown ( )" at bounding box center [570, 222] width 227 height 250
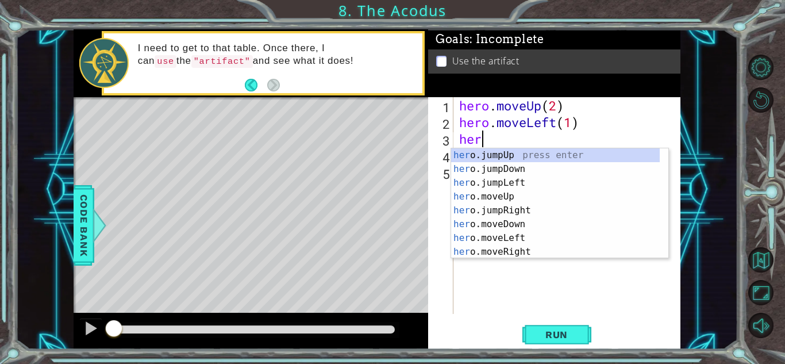
type textarea "h"
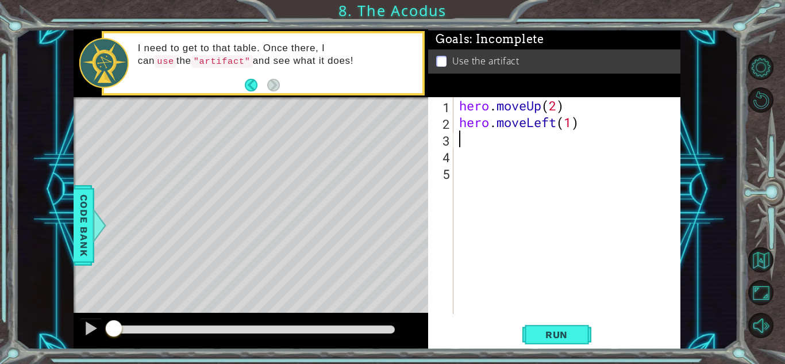
type textarea "m"
type textarea "h"
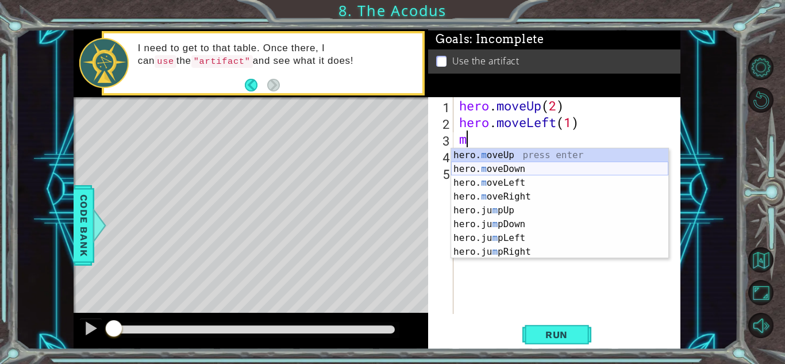
click at [503, 173] on div "hero. m oveUp press enter hero. m oveDown press enter hero. m oveLeft press ent…" at bounding box center [559, 217] width 217 height 138
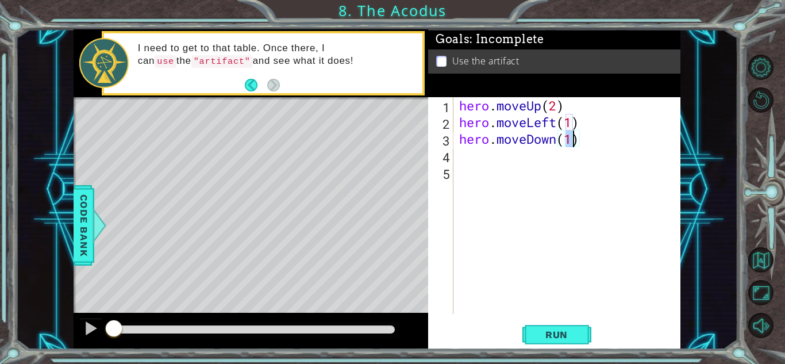
type textarea "hero.moveDown(2)"
type textarea "h"
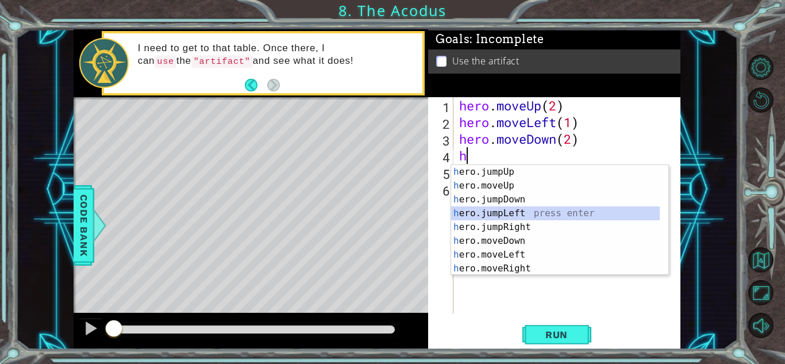
click at [510, 214] on div "h ero.jumpUp press enter h ero.moveUp press enter h ero.jumpDown press enter h …" at bounding box center [555, 234] width 209 height 138
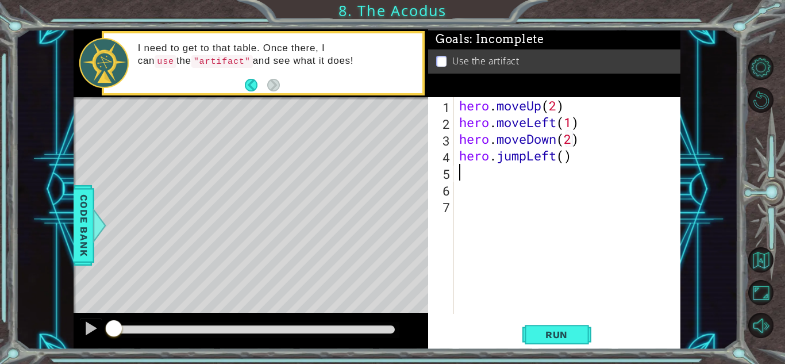
type textarea "h"
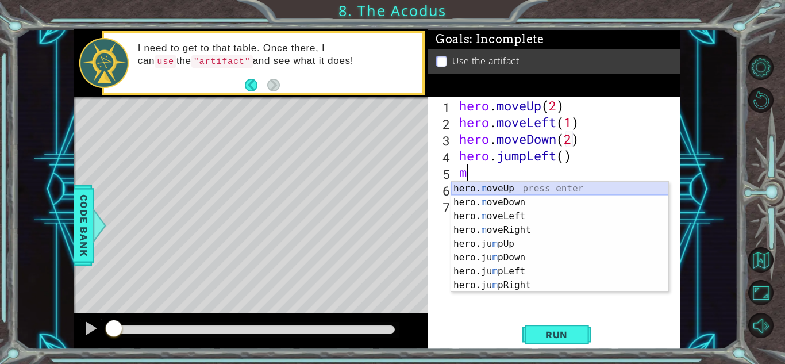
click at [497, 186] on div "hero. m oveUp press enter hero. m oveDown press enter hero. m oveLeft press ent…" at bounding box center [559, 251] width 217 height 138
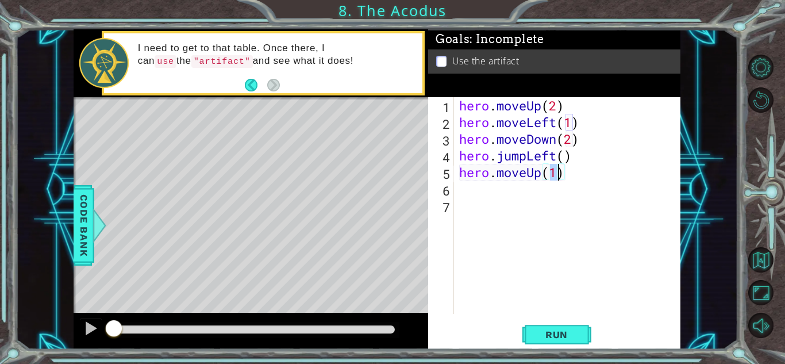
type textarea "hero.moveUp(2)"
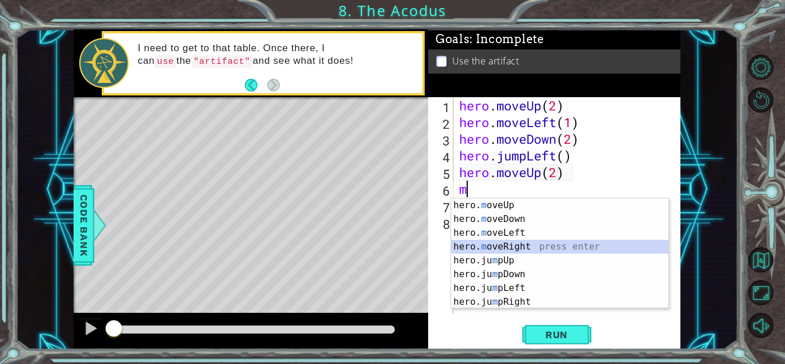
click at [526, 247] on div "hero. m oveUp press enter hero. m oveDown press enter hero. m oveLeft press ent…" at bounding box center [559, 267] width 217 height 138
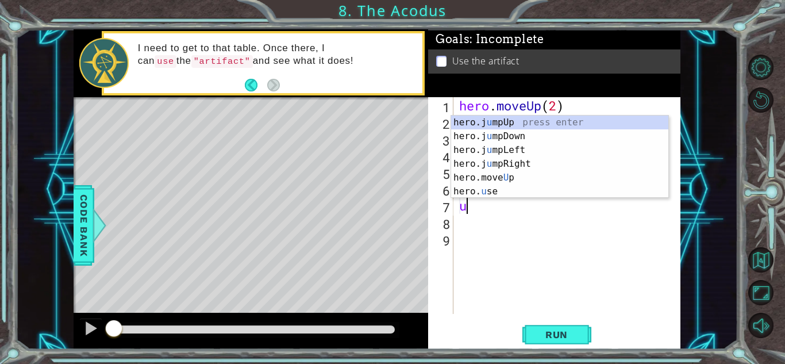
scroll to position [0, 5]
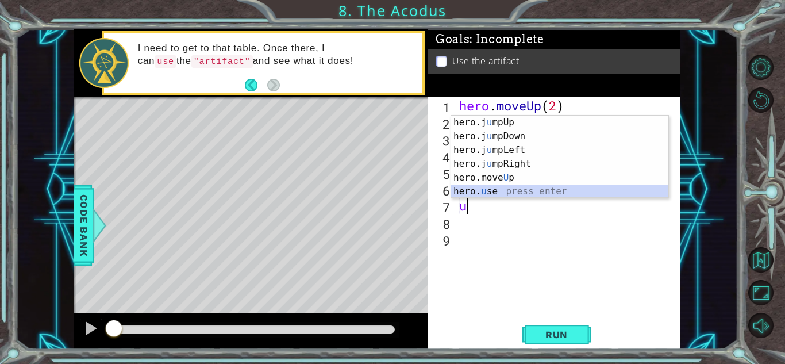
click at [488, 195] on div "hero.j u mpUp press enter hero.j u mpDown press enter hero.j u mpLeft press ent…" at bounding box center [559, 171] width 217 height 110
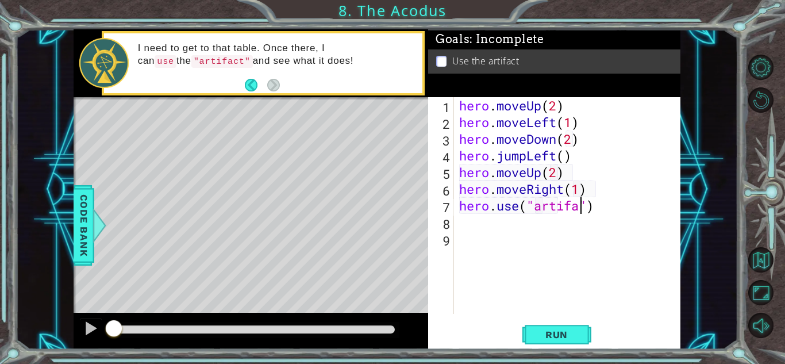
scroll to position [0, 6]
type textarea "hero.use("artifact")"
click at [558, 332] on span "Run" at bounding box center [556, 335] width 45 height 12
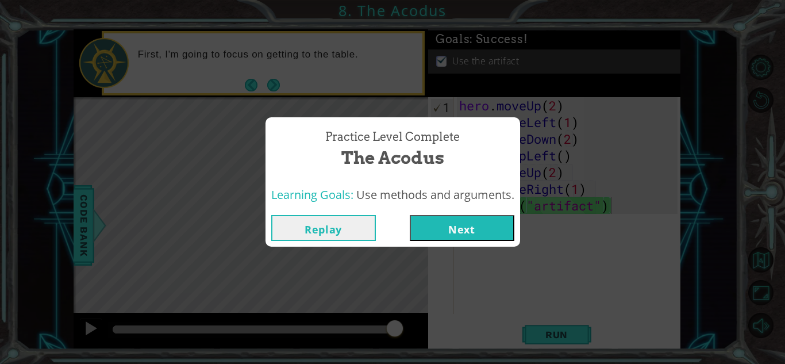
click at [481, 234] on button "Next" at bounding box center [462, 228] width 105 height 26
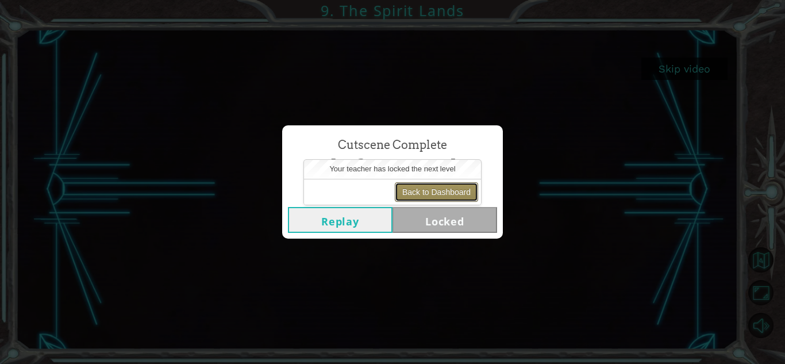
click at [428, 190] on button "Back to Dashboard" at bounding box center [436, 192] width 83 height 20
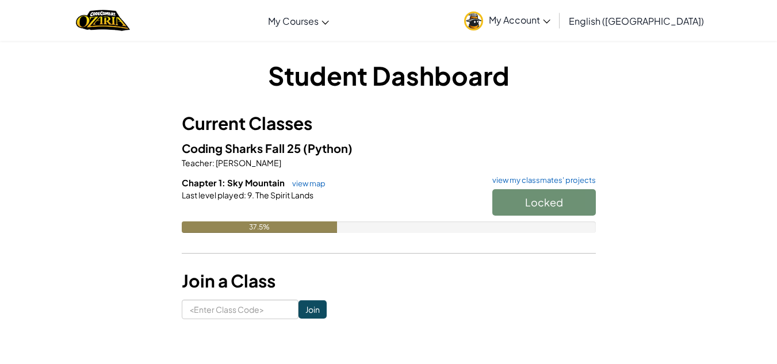
click at [503, 202] on div "Locked" at bounding box center [538, 205] width 115 height 32
click at [280, 227] on div "37.5%" at bounding box center [259, 227] width 155 height 12
click at [300, 180] on link "view map" at bounding box center [305, 183] width 39 height 9
